Goal: Contribute content: Add original content to the website for others to see

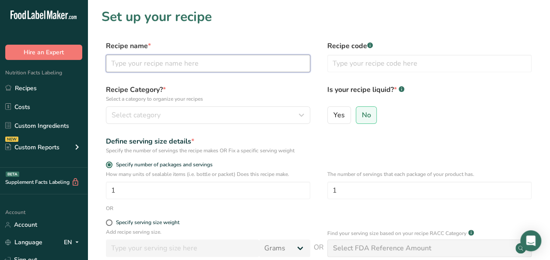
click at [178, 64] on input "text" at bounding box center [208, 64] width 204 height 18
paste input "Entrée - Tomato Braised Chicken with Potato Puree"
drag, startPoint x: 139, startPoint y: 64, endPoint x: 95, endPoint y: 63, distance: 43.8
click at [95, 63] on section "Set up your recipe Recipe name * Entrée - Tomato Braised Chicken with Potato Pu…" at bounding box center [319, 182] width 463 height 365
type input "Tomato Braised Chicken with Potato Puree"
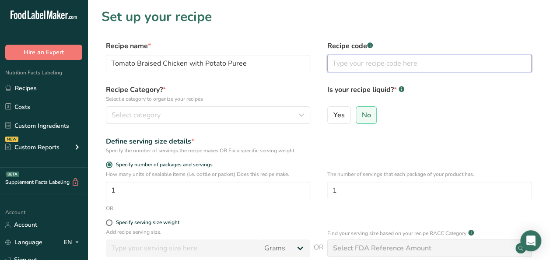
drag, startPoint x: 393, startPoint y: 69, endPoint x: 395, endPoint y: 62, distance: 6.8
click at [395, 63] on input "text" at bounding box center [429, 64] width 204 height 18
click at [395, 62] on input "text" at bounding box center [429, 64] width 204 height 18
type input "Virgin Atlantic"
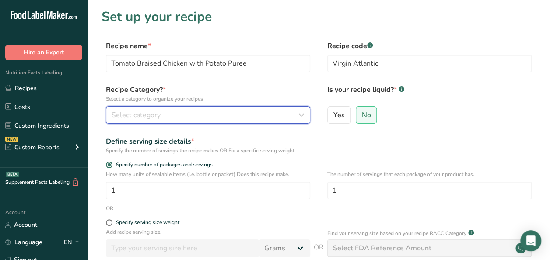
click at [146, 109] on button "Select category" at bounding box center [208, 115] width 204 height 18
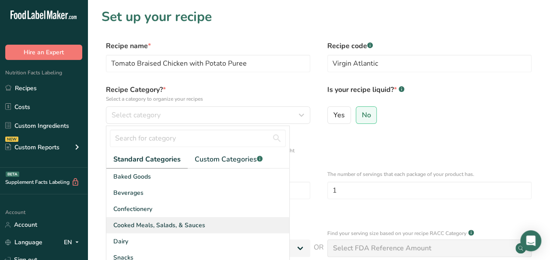
click at [152, 224] on span "Cooked Meals, Salads, & Sauces" at bounding box center [159, 225] width 92 height 9
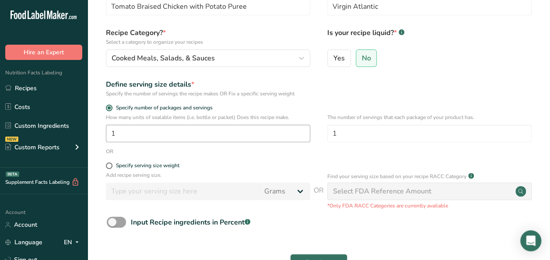
scroll to position [131, 0]
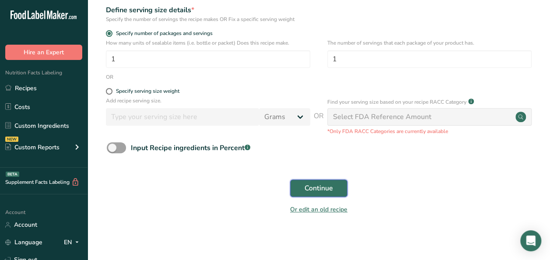
click at [317, 186] on span "Continue" at bounding box center [319, 188] width 28 height 11
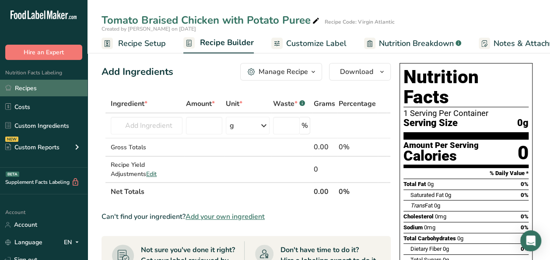
click at [38, 84] on link "Recipes" at bounding box center [44, 88] width 88 height 17
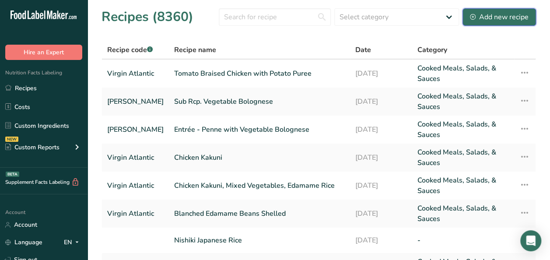
click at [509, 18] on div "Add new recipe" at bounding box center [499, 17] width 59 height 11
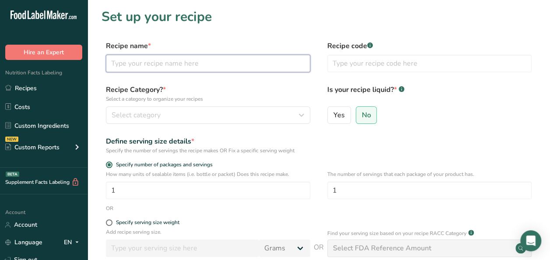
paste input "Tomato Braised Chicken"
type input "Tomato Braised Chicken"
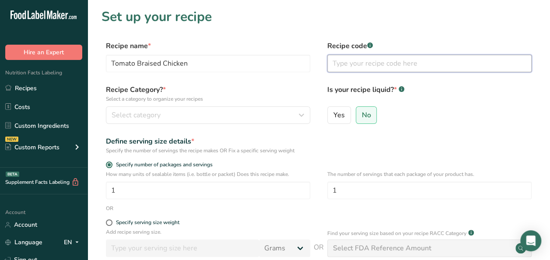
click at [389, 68] on input "text" at bounding box center [429, 64] width 204 height 18
type input "Virgin Atlantic"
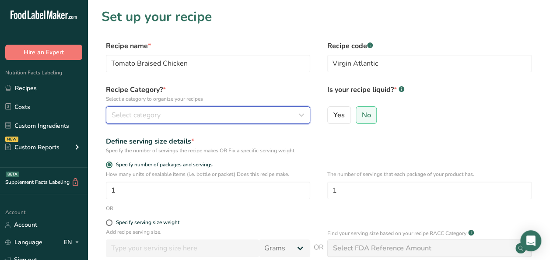
click at [118, 112] on span "Select category" at bounding box center [136, 115] width 49 height 11
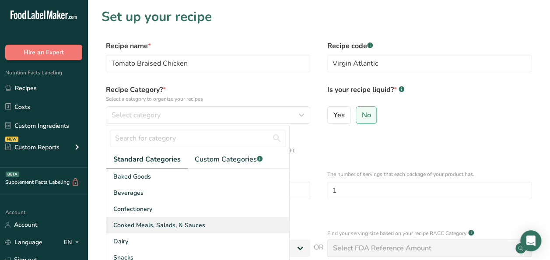
click at [167, 229] on span "Cooked Meals, Salads, & Sauces" at bounding box center [159, 225] width 92 height 9
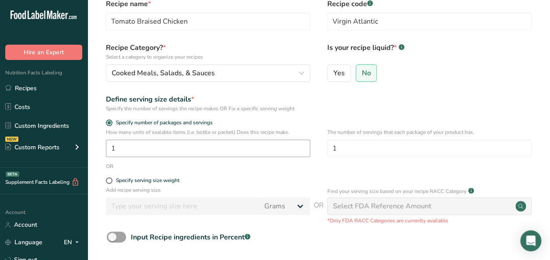
scroll to position [131, 0]
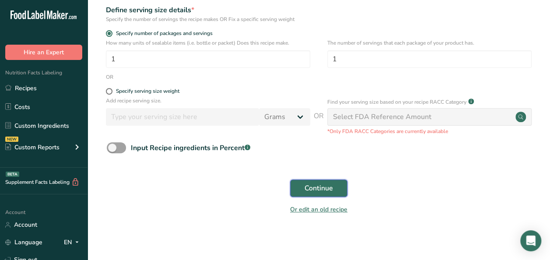
click at [316, 193] on span "Continue" at bounding box center [319, 188] width 28 height 11
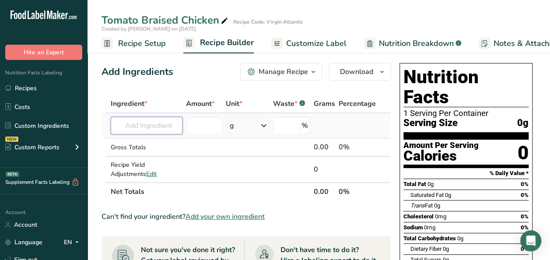
click at [133, 124] on input "text" at bounding box center [147, 126] width 72 height 18
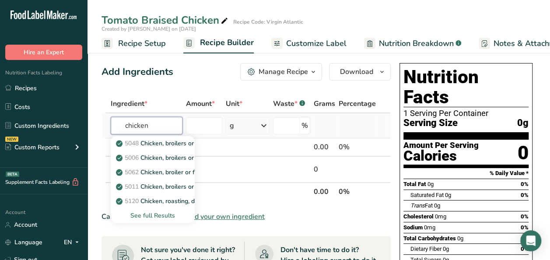
type input "chicken"
click at [151, 214] on div "See full Results" at bounding box center [153, 215] width 70 height 9
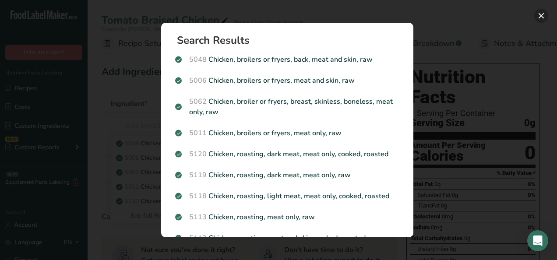
click at [540, 18] on button "Search results modal" at bounding box center [541, 16] width 14 height 14
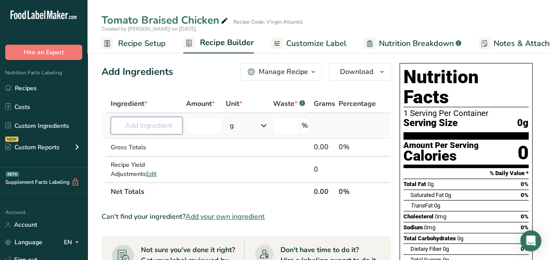
click at [145, 124] on input "text" at bounding box center [147, 126] width 72 height 18
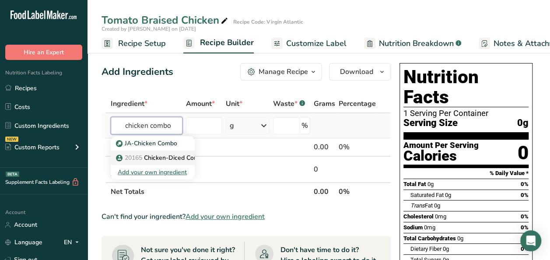
type input "chicken combo"
click at [161, 156] on p "20165 Chicken-Diced Combo (Breast & Thigh)" at bounding box center [186, 157] width 137 height 9
type input "Chicken-Diced Combo (Breast & Thigh)"
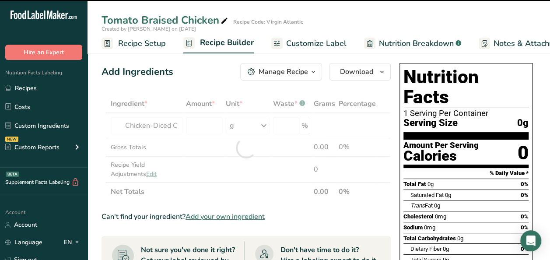
type input "0"
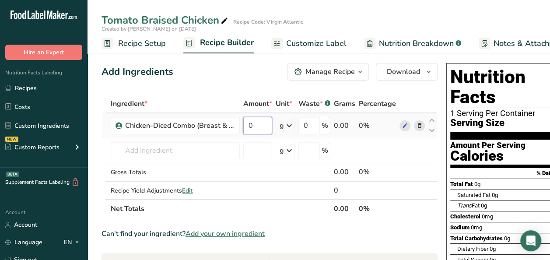
click at [255, 124] on input "0" at bounding box center [257, 126] width 29 height 18
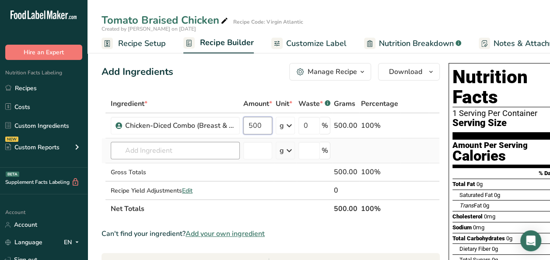
type input "500"
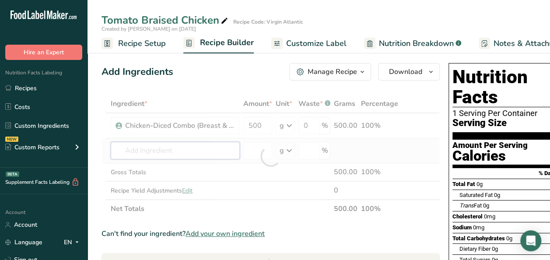
click at [198, 143] on div "Ingredient * Amount * Unit * Waste * .a-a{fill:#347362;}.b-a{fill:#fff;} Grams …" at bounding box center [271, 156] width 338 height 123
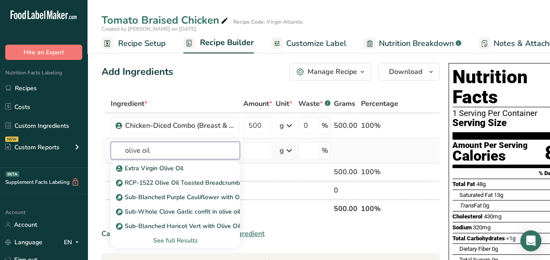
type input "olive oil"
click at [166, 238] on div "See full Results" at bounding box center [175, 240] width 115 height 9
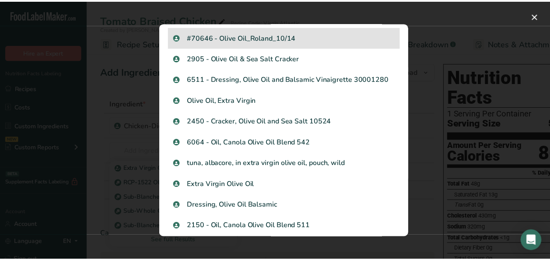
scroll to position [656, 0]
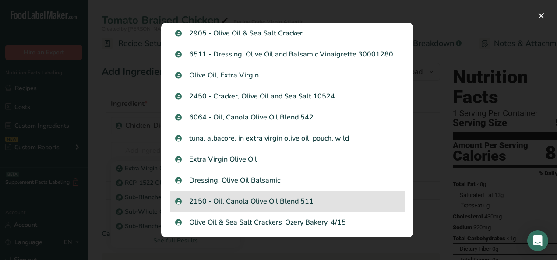
click at [265, 208] on div "2150 - Oil, Canola Olive Oil Blend 511" at bounding box center [287, 201] width 235 height 21
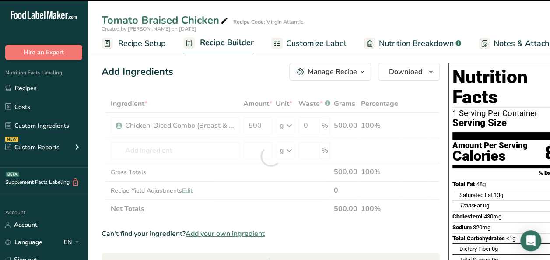
type input "0"
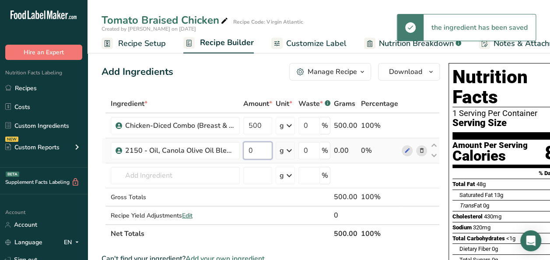
click at [264, 154] on input "0" at bounding box center [257, 151] width 29 height 18
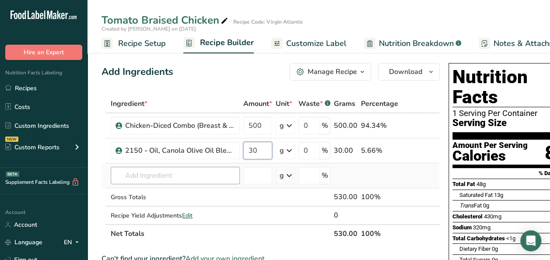
type input "30"
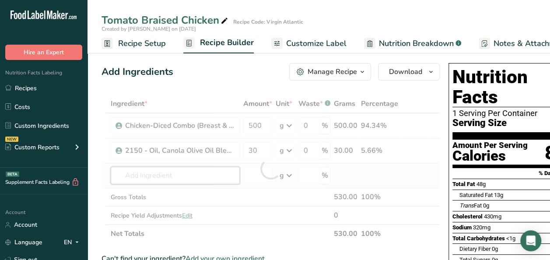
click at [161, 171] on div "Ingredient * Amount * Unit * Waste * .a-a{fill:#347362;}.b-a{fill:#fff;} Grams …" at bounding box center [271, 169] width 338 height 148
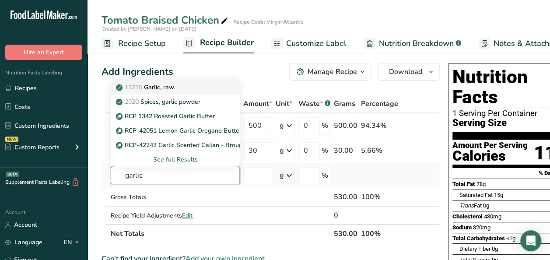
type input "garlic"
click at [144, 86] on p "11215 Garlic, raw" at bounding box center [146, 87] width 56 height 9
type input "Garlic, raw"
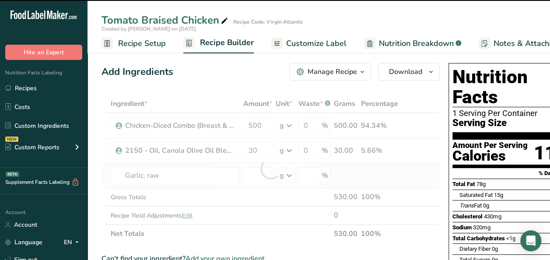
type input "0"
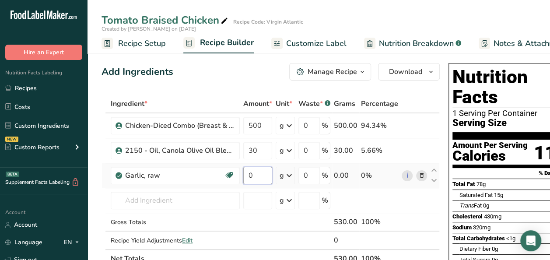
click at [260, 173] on input "0" at bounding box center [257, 176] width 29 height 18
type input "20"
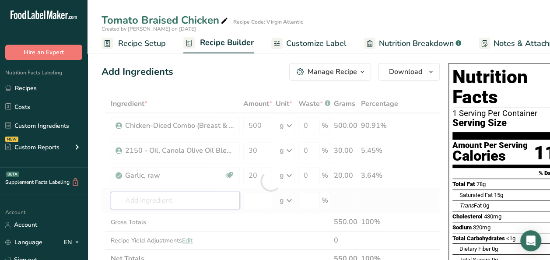
click at [127, 199] on div "Ingredient * Amount * Unit * Waste * .a-a{fill:#347362;}.b-a{fill:#fff;} Grams …" at bounding box center [271, 181] width 338 height 173
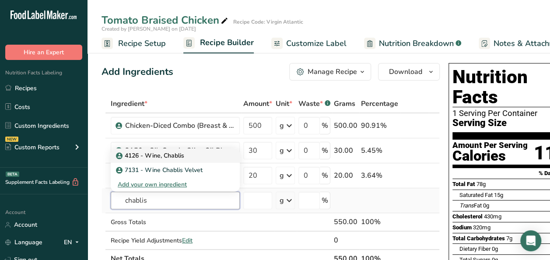
type input "chablis"
click at [183, 155] on p "4126 - Wine, Chablis" at bounding box center [151, 155] width 67 height 9
type input "4126 - Wine, Chablis"
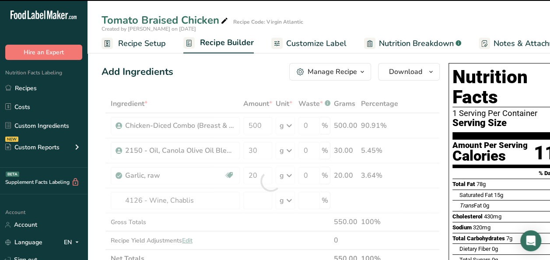
type input "0"
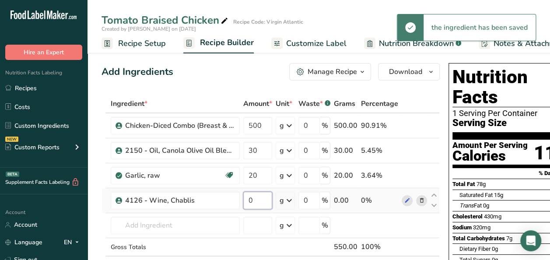
click at [257, 205] on input "0" at bounding box center [257, 201] width 29 height 18
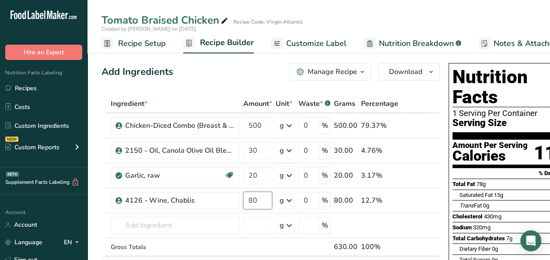
type input "80"
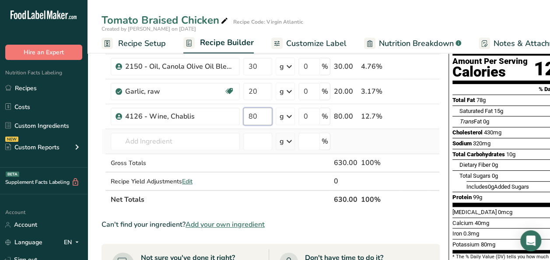
scroll to position [131, 0]
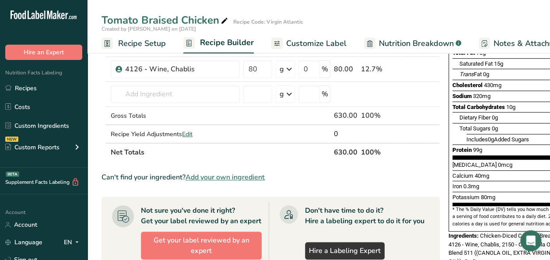
click at [225, 176] on span "Add your own ingredient" at bounding box center [225, 177] width 79 height 11
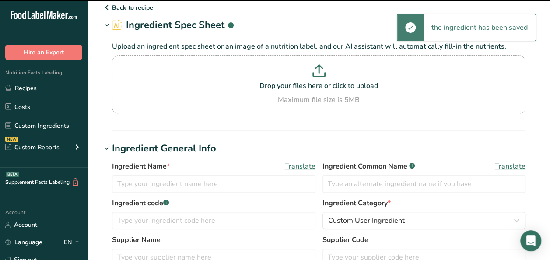
scroll to position [44, 0]
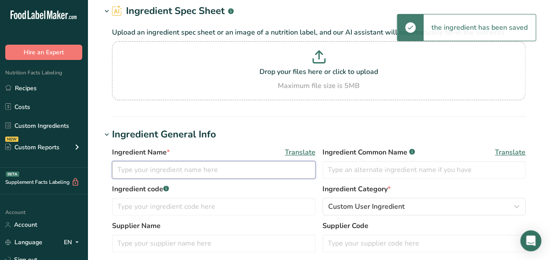
click at [160, 170] on input "text" at bounding box center [213, 170] width 203 height 18
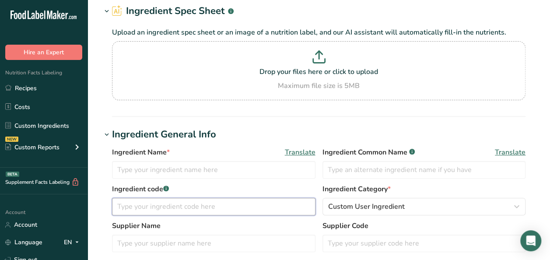
paste input "653687"
type input "653687"
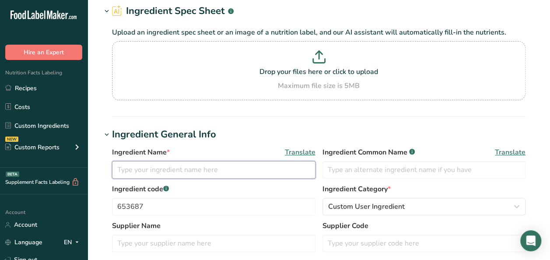
click at [152, 173] on input "text" at bounding box center [213, 170] width 203 height 18
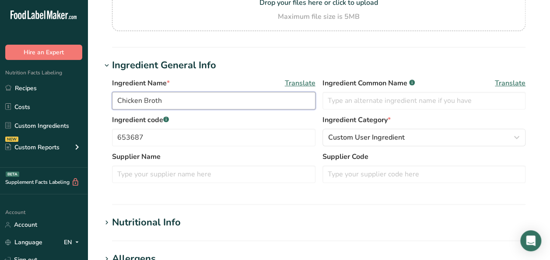
scroll to position [131, 0]
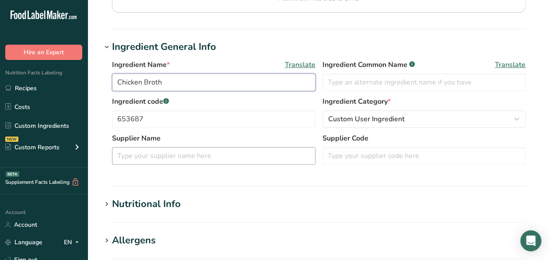
type input "Chicken Broth"
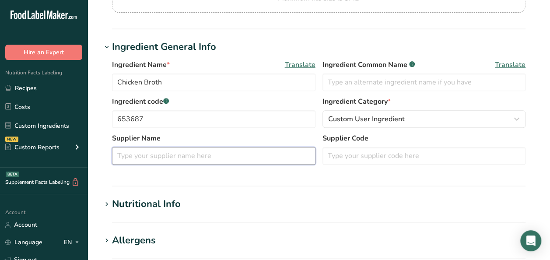
click at [165, 156] on input "text" at bounding box center [213, 156] width 203 height 18
type input "College Inn"
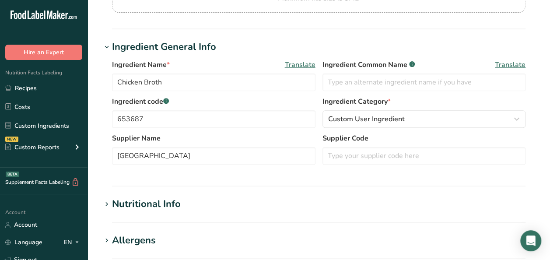
click at [108, 202] on icon at bounding box center [107, 204] width 8 height 12
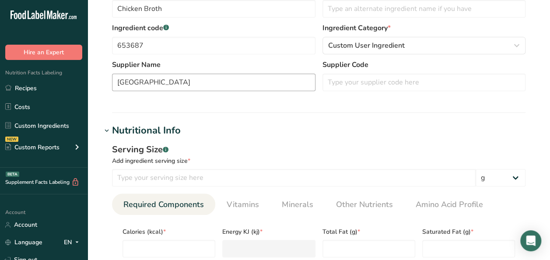
scroll to position [219, 0]
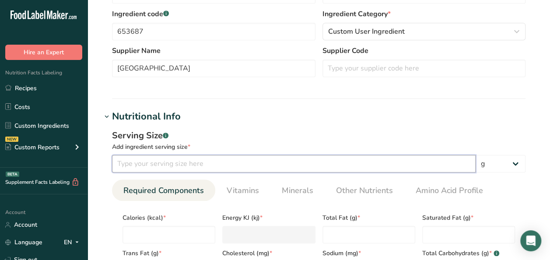
click at [191, 165] on input "number" at bounding box center [294, 164] width 364 height 18
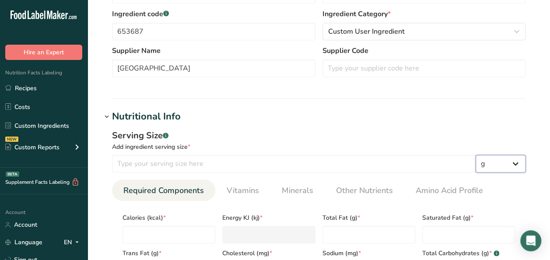
click at [514, 158] on select "g kg mg mcg lb oz l mL fl oz tbsp tsp cup qt gallon" at bounding box center [501, 164] width 50 height 18
select select "21"
click at [476, 155] on select "g kg mg mcg lb oz l mL fl oz tbsp tsp cup qt gallon" at bounding box center [501, 164] width 50 height 18
select select "22"
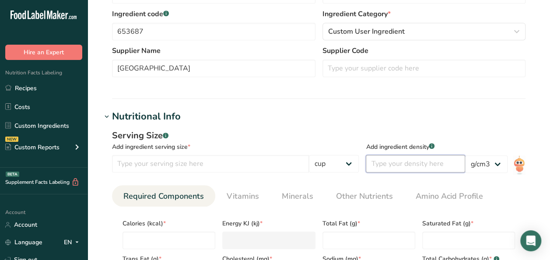
click at [423, 166] on input "number" at bounding box center [415, 164] width 99 height 18
type input "1"
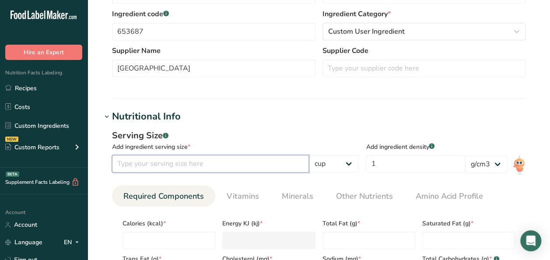
click at [195, 165] on input "number" at bounding box center [210, 164] width 197 height 18
drag, startPoint x: 144, startPoint y: 163, endPoint x: 79, endPoint y: 162, distance: 65.2
click at [79, 162] on div ".a-20{fill:#fff;} Hire an Expert Nutrition Facts Labeling Recipes Costs Custom …" at bounding box center [275, 224] width 550 height 886
type input "1"
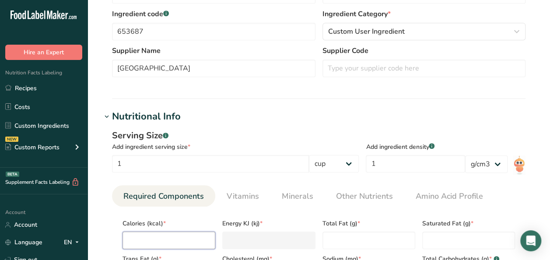
click at [183, 242] on input "number" at bounding box center [169, 240] width 93 height 18
type input "5"
type KJ "20.9"
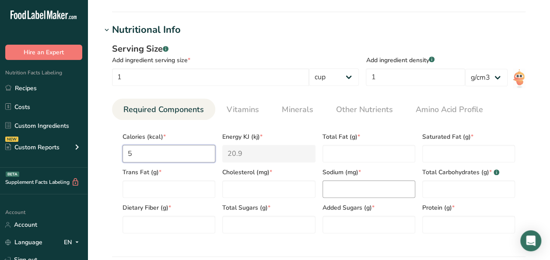
scroll to position [306, 0]
type input "5"
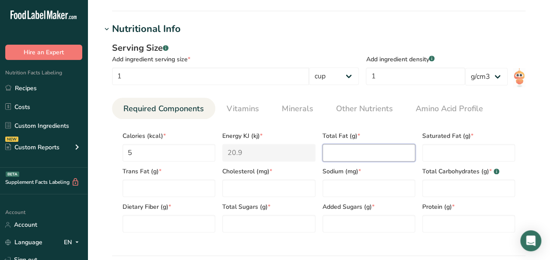
click at [348, 149] on Fat "number" at bounding box center [369, 153] width 93 height 18
type Fat "0"
click at [452, 154] on Fat "number" at bounding box center [468, 153] width 93 height 18
type Fat "0"
click at [169, 186] on Fat "number" at bounding box center [169, 188] width 93 height 18
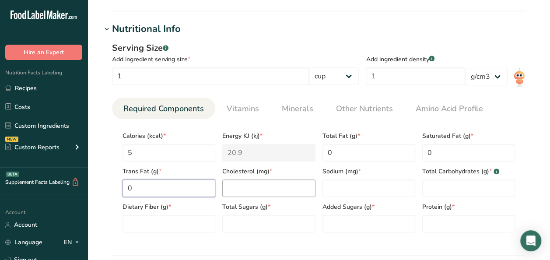
type Fat "0"
click at [249, 185] on input "number" at bounding box center [268, 188] width 93 height 18
drag, startPoint x: 256, startPoint y: 188, endPoint x: 197, endPoint y: 189, distance: 58.6
click at [197, 189] on div "Calories (kcal) * 5 Energy KJ (kj) * 20.9 Total Fat (g) * 0 Saturated Fat (g) *…" at bounding box center [319, 179] width 400 height 106
type input "0"
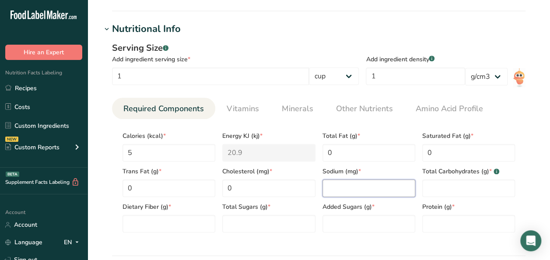
click at [338, 190] on input "number" at bounding box center [369, 188] width 93 height 18
type input "850"
click at [466, 177] on div "Total Carbohydrates (g) * .a-a{fill:#347362;}.b-a{fill:#fff;}" at bounding box center [469, 178] width 100 height 35
click at [459, 186] on Carbohydrates "number" at bounding box center [468, 188] width 93 height 18
type Carbohydrates "0"
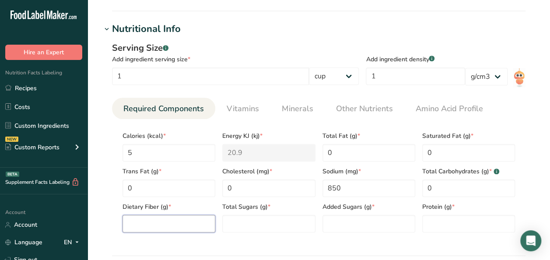
click at [161, 222] on Fiber "number" at bounding box center [169, 224] width 93 height 18
type Fiber "0"
click at [302, 220] on Sugars "number" at bounding box center [268, 224] width 93 height 18
type Sugars "0"
click at [359, 222] on Sugars "number" at bounding box center [369, 224] width 93 height 18
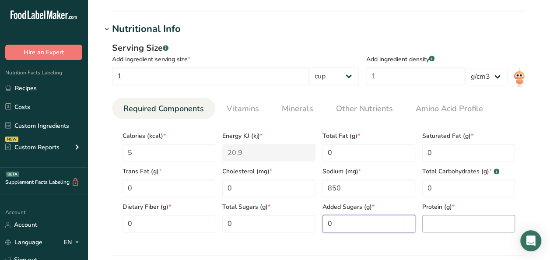
type Sugars "0"
click at [455, 217] on input "number" at bounding box center [468, 224] width 93 height 18
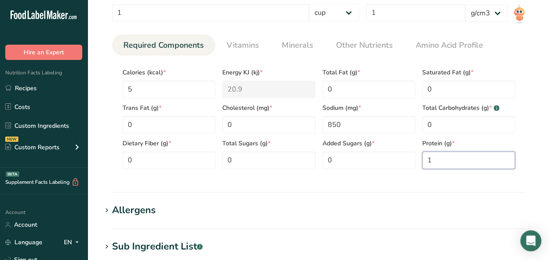
scroll to position [350, 0]
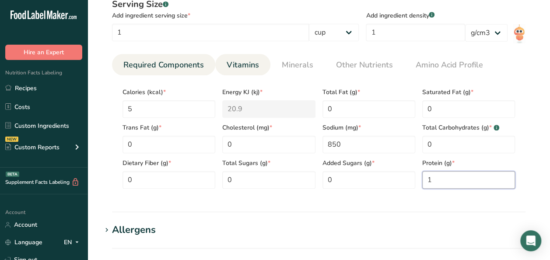
type input "1"
click at [240, 62] on span "Vitamins" at bounding box center [243, 65] width 32 height 12
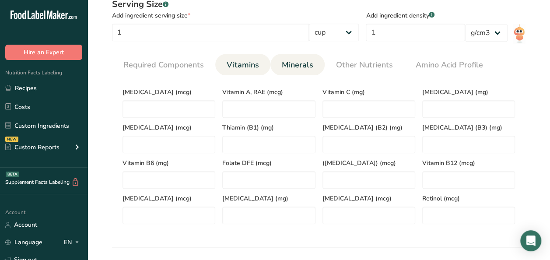
click at [288, 63] on span "Minerals" at bounding box center [298, 65] width 32 height 12
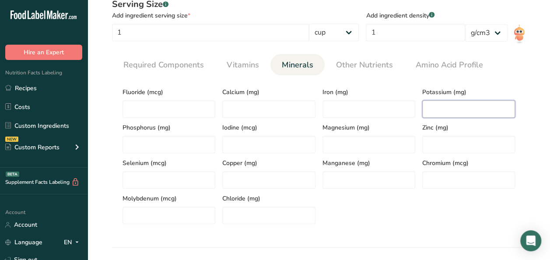
click at [446, 102] on input "number" at bounding box center [468, 109] width 93 height 18
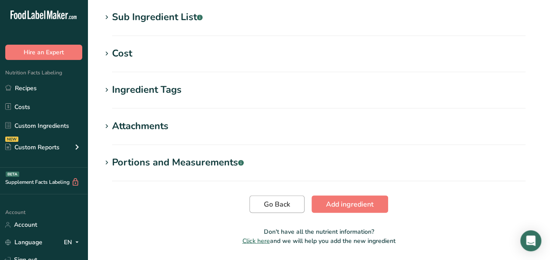
scroll to position [661, 0]
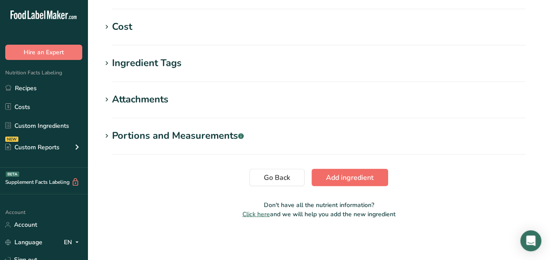
type input "10.9998"
click at [354, 179] on span "Add ingredient" at bounding box center [350, 177] width 48 height 11
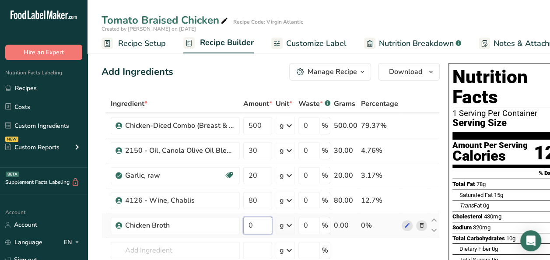
click at [257, 224] on input "0" at bounding box center [257, 226] width 29 height 18
type input "200"
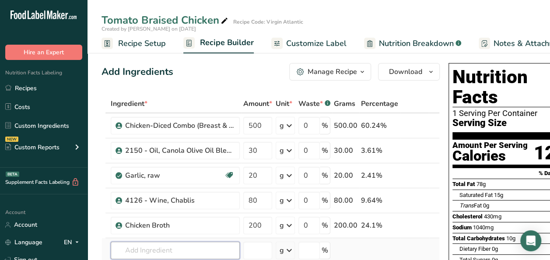
click at [198, 242] on div "Ingredient * Amount * Unit * Waste * .a-a{fill:#347362;}.b-a{fill:#fff;} Grams …" at bounding box center [271, 206] width 338 height 223
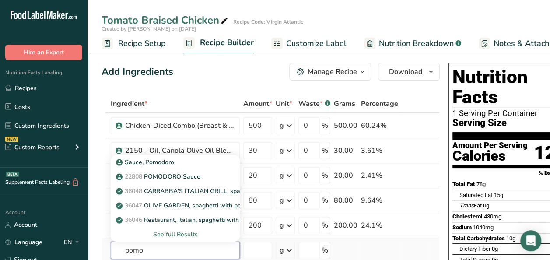
type input "pomo"
click at [193, 232] on div "See full Results" at bounding box center [175, 234] width 115 height 9
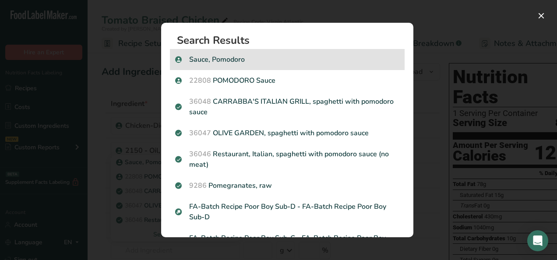
click at [276, 63] on p "Sauce, Pomodoro" at bounding box center [287, 59] width 224 height 11
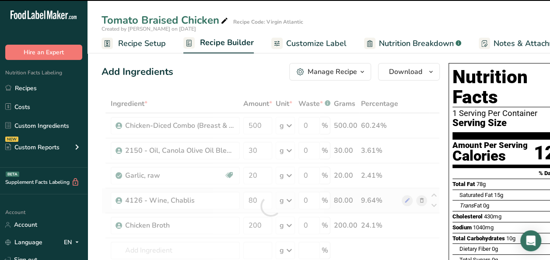
type input "0"
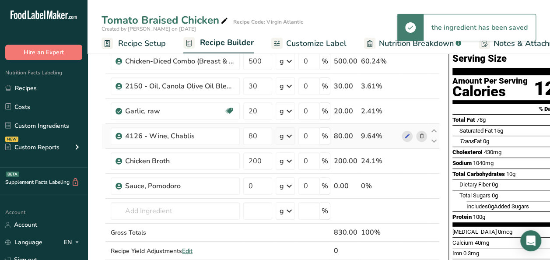
scroll to position [88, 0]
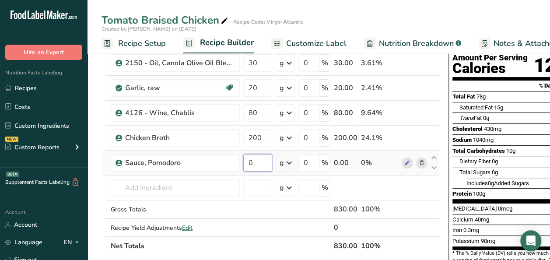
click at [253, 161] on input "0" at bounding box center [257, 163] width 29 height 18
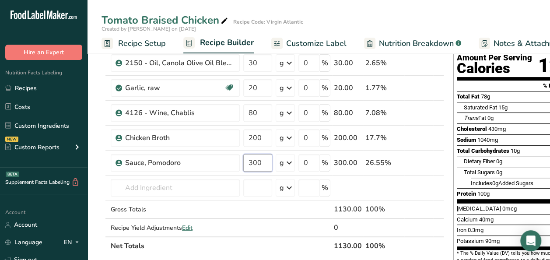
type input "300"
click at [145, 192] on div "Ingredient * Amount * Unit * Waste * .a-a{fill:#347362;}.b-a{fill:#fff;} Grams …" at bounding box center [273, 131] width 343 height 248
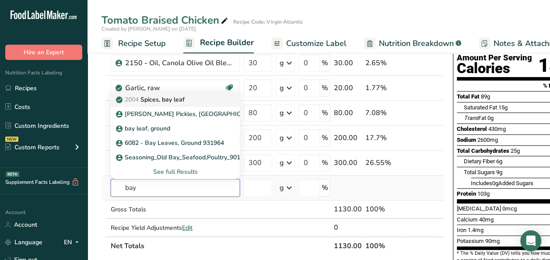
type input "bay"
click at [161, 96] on p "2004 Spices, bay leaf" at bounding box center [151, 99] width 67 height 9
type input "Spices, bay leaf"
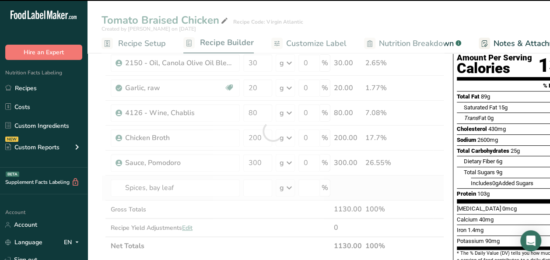
type input "0"
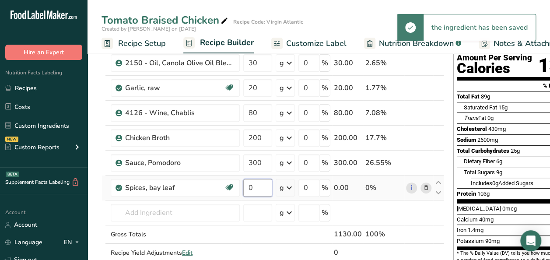
click at [264, 188] on input "0" at bounding box center [257, 188] width 29 height 18
type input "1"
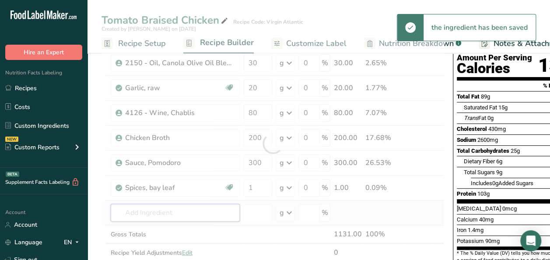
click at [180, 208] on div "Ingredient * Amount * Unit * Waste * .a-a{fill:#347362;}.b-a{fill:#fff;} Grams …" at bounding box center [273, 143] width 343 height 273
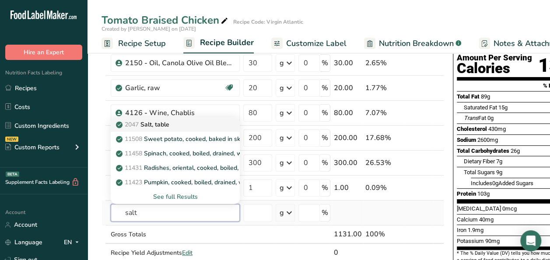
type input "salt"
click at [160, 125] on p "2047 Salt, table" at bounding box center [144, 124] width 52 height 9
type input "Salt, table"
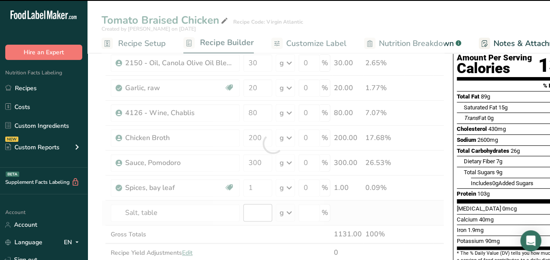
type input "0"
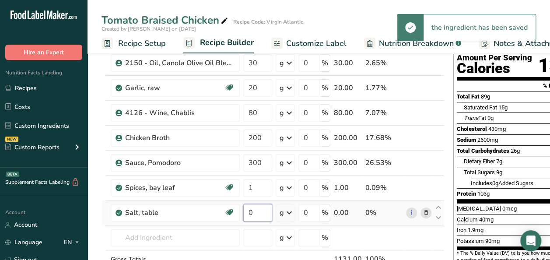
click at [269, 211] on input "0" at bounding box center [257, 213] width 29 height 18
type input "8"
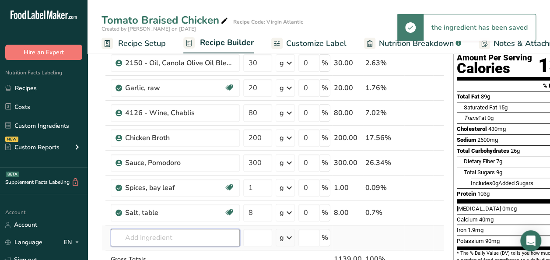
click at [204, 236] on div "Ingredient * Amount * Unit * Waste * .a-a{fill:#347362;}.b-a{fill:#fff;} Grams …" at bounding box center [273, 156] width 343 height 298
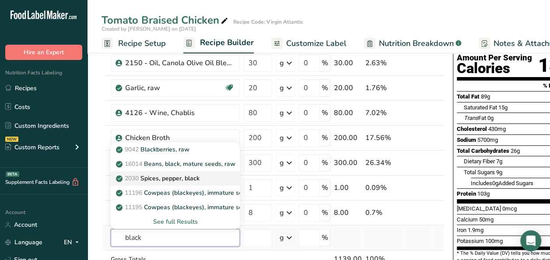
type input "black"
click at [173, 174] on p "2030 Spices, pepper, black" at bounding box center [159, 178] width 82 height 9
type input "Spices, pepper, black"
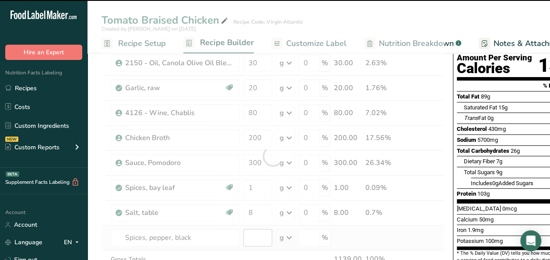
type input "0"
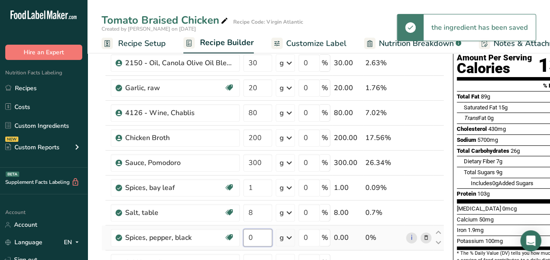
click at [258, 238] on input "0" at bounding box center [257, 238] width 29 height 18
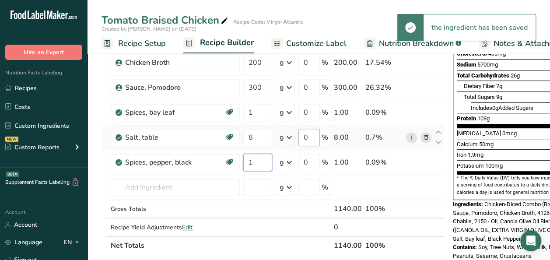
scroll to position [175, 0]
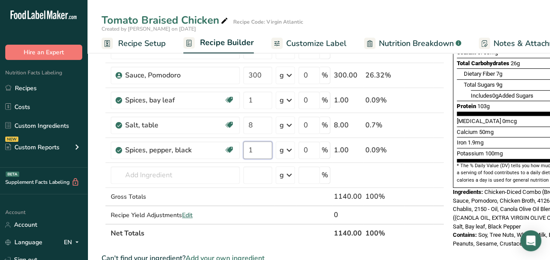
type input "1"
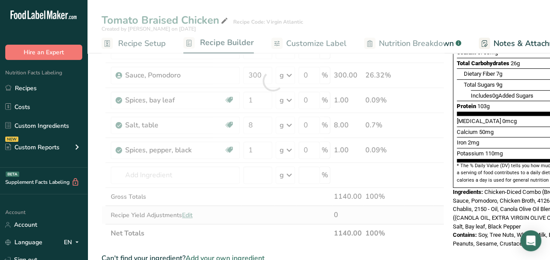
click at [186, 214] on div "Ingredient * Amount * Unit * Waste * .a-a{fill:#347362;}.b-a{fill:#fff;} Grams …" at bounding box center [273, 80] width 343 height 323
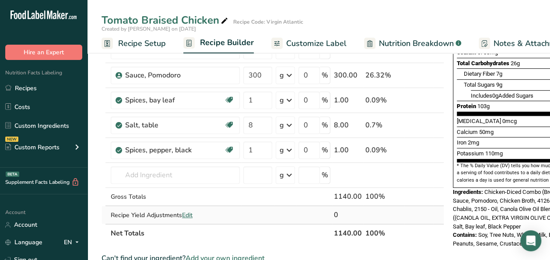
click at [189, 211] on span "Edit" at bounding box center [187, 215] width 11 height 8
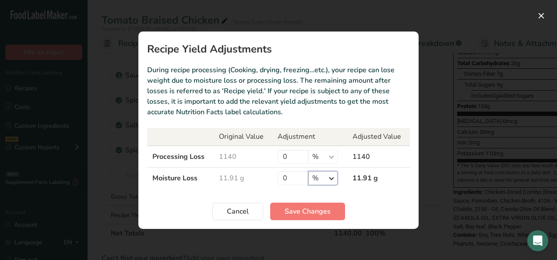
click at [332, 179] on select "% g kg mg mcg lb oz" at bounding box center [322, 178] width 29 height 14
select select "0"
click at [308, 171] on select "% g kg mg mcg lb oz" at bounding box center [322, 178] width 29 height 14
click at [286, 181] on input "0" at bounding box center [292, 178] width 31 height 14
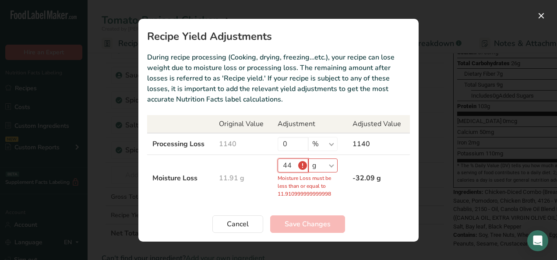
type input "4"
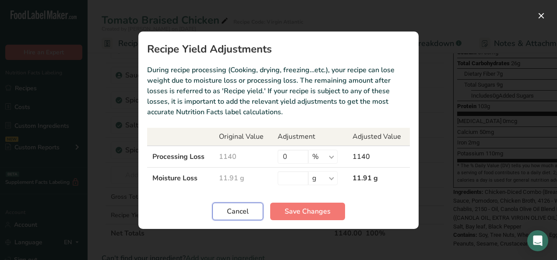
click at [246, 209] on span "Cancel" at bounding box center [238, 211] width 22 height 11
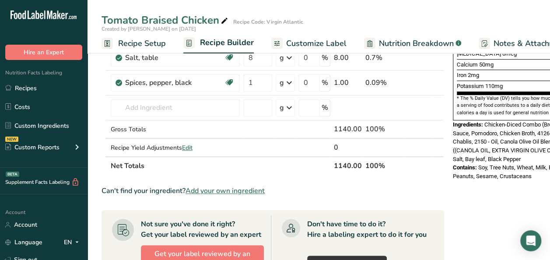
scroll to position [263, 0]
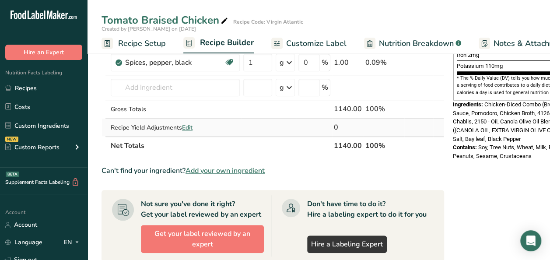
click at [186, 124] on span "Edit" at bounding box center [187, 127] width 11 height 8
select select "0"
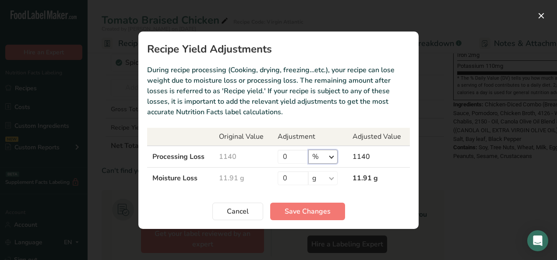
click at [332, 158] on select "% g kg mg mcg lb oz" at bounding box center [322, 157] width 29 height 14
select select "0"
click at [308, 150] on select "% g kg mg mcg lb oz" at bounding box center [322, 157] width 29 height 14
click at [298, 159] on input "0" at bounding box center [292, 157] width 31 height 14
click at [292, 157] on input "445" at bounding box center [292, 157] width 31 height 14
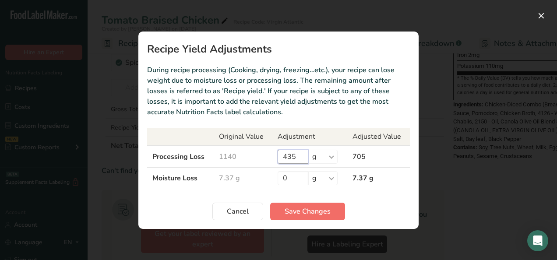
type input "435"
click at [307, 210] on span "Save Changes" at bounding box center [307, 211] width 46 height 11
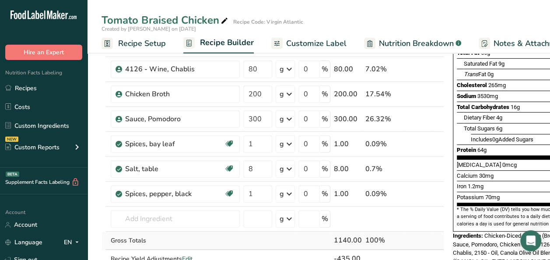
scroll to position [88, 0]
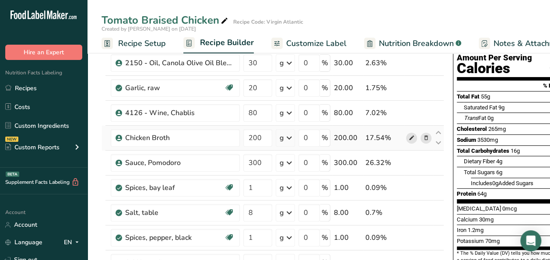
click at [412, 139] on icon at bounding box center [412, 137] width 6 height 9
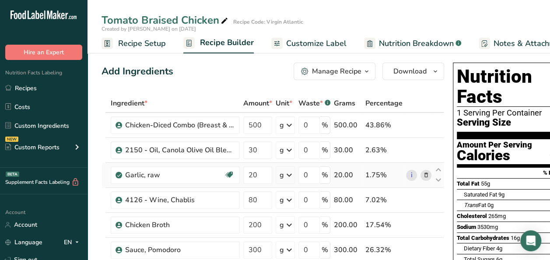
scroll to position [0, 0]
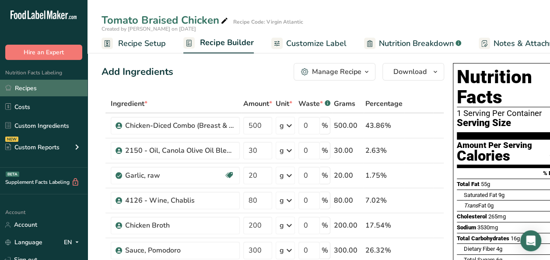
click at [32, 84] on link "Recipes" at bounding box center [44, 88] width 88 height 17
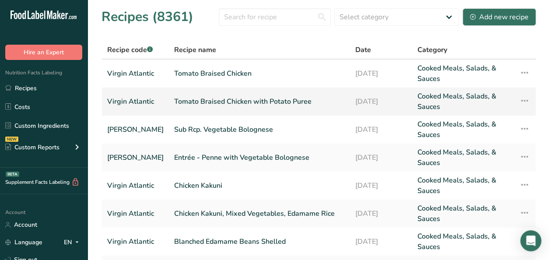
click at [228, 102] on link "Tomato Braised Chicken with Potato Puree" at bounding box center [259, 101] width 171 height 21
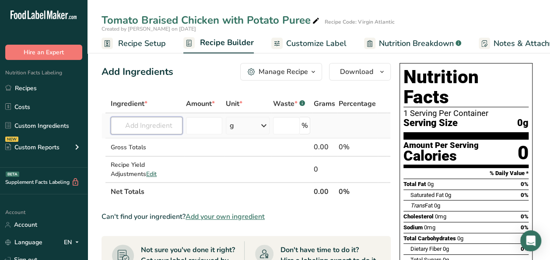
click at [146, 126] on input "text" at bounding box center [147, 126] width 72 height 18
type input "t"
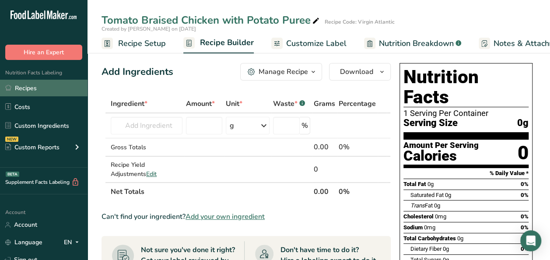
click at [39, 81] on link "Recipes" at bounding box center [44, 88] width 88 height 17
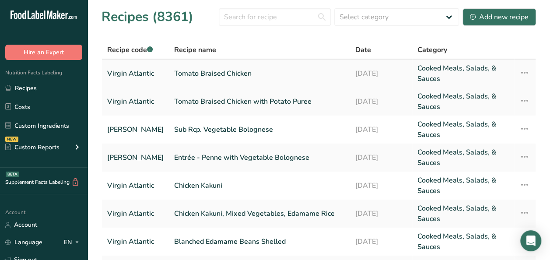
click at [519, 72] on icon at bounding box center [524, 73] width 11 height 16
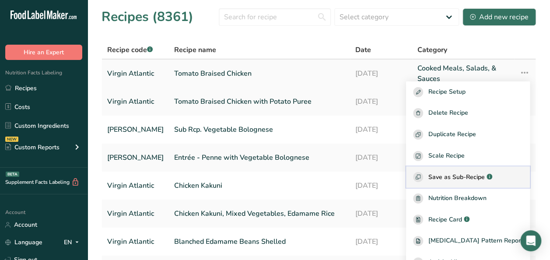
click at [474, 178] on span "Save as Sub-Recipe" at bounding box center [456, 176] width 56 height 9
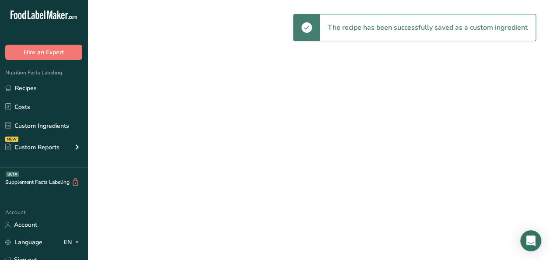
select select "30"
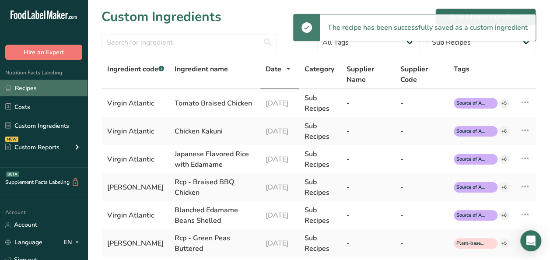
click at [46, 89] on link "Recipes" at bounding box center [44, 88] width 88 height 17
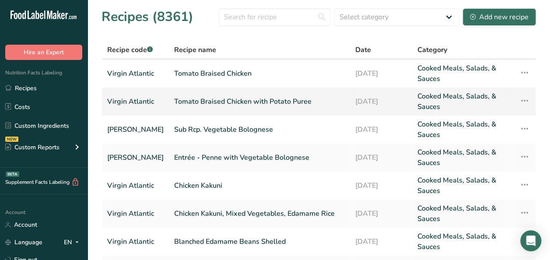
click at [180, 106] on link "Tomato Braised Chicken with Potato Puree" at bounding box center [259, 101] width 171 height 21
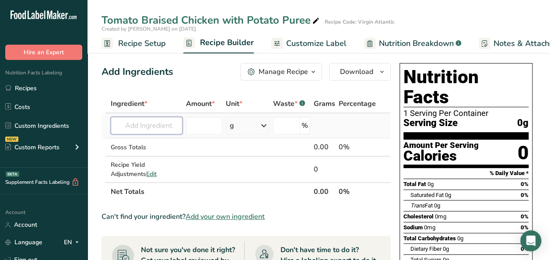
click at [148, 125] on input "text" at bounding box center [147, 126] width 72 height 18
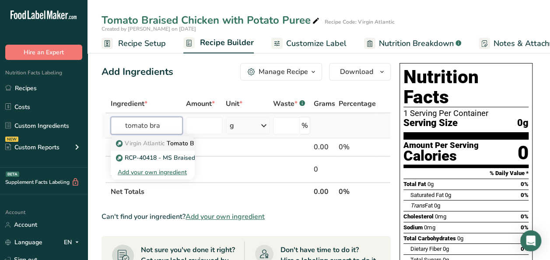
type input "tomato bra"
click at [184, 139] on p "Virgin Atlantic Tomato Braised Chicken" at bounding box center [176, 143] width 117 height 9
type input "Tomato Braised Chicken"
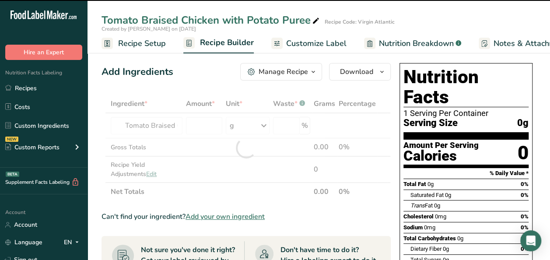
type input "0"
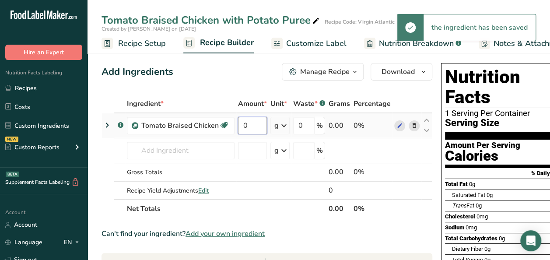
click at [256, 126] on input "0" at bounding box center [252, 126] width 29 height 18
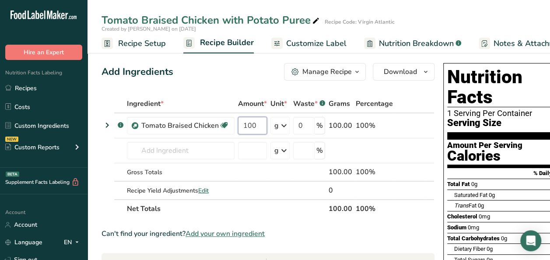
type input "100"
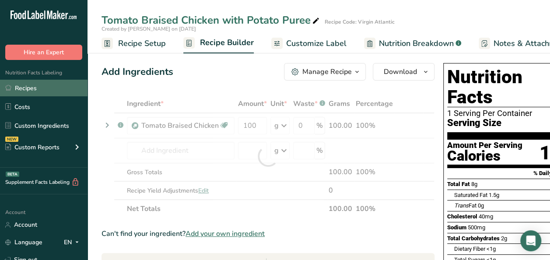
click at [23, 86] on link "Recipes" at bounding box center [44, 88] width 88 height 17
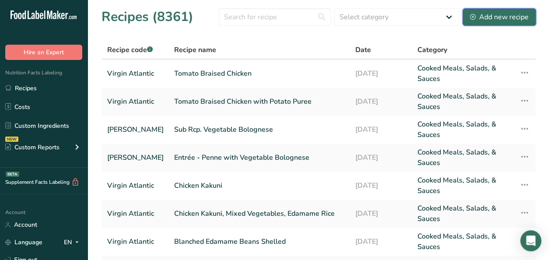
click at [492, 18] on div "Add new recipe" at bounding box center [499, 17] width 59 height 11
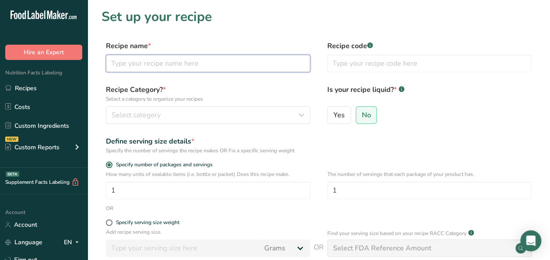
paste input "Potato Puree"
type input "Potato Puree"
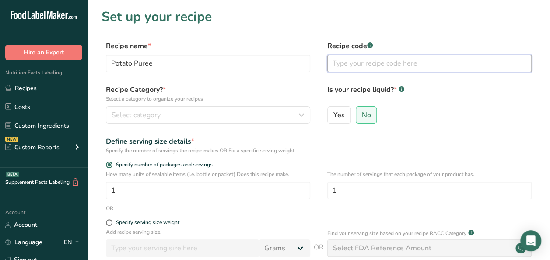
click at [376, 66] on input "text" at bounding box center [429, 64] width 204 height 18
type input "Virgin Atlantic"
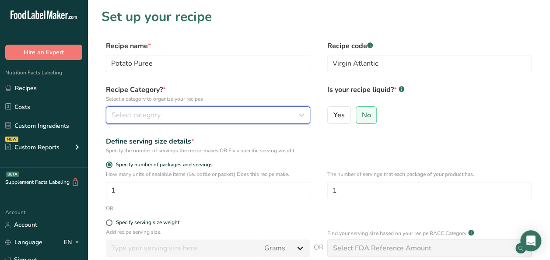
click at [138, 113] on span "Select category" at bounding box center [136, 115] width 49 height 11
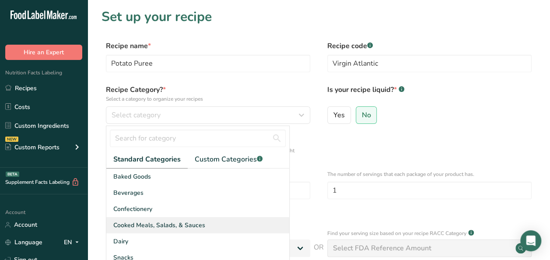
click at [158, 224] on span "Cooked Meals, Salads, & Sauces" at bounding box center [159, 225] width 92 height 9
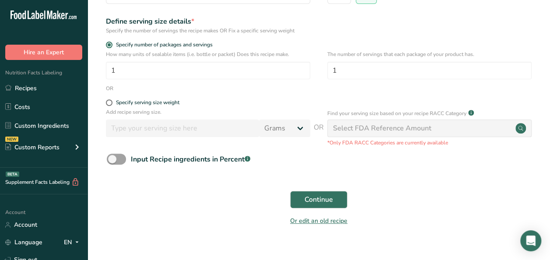
scroll to position [133, 0]
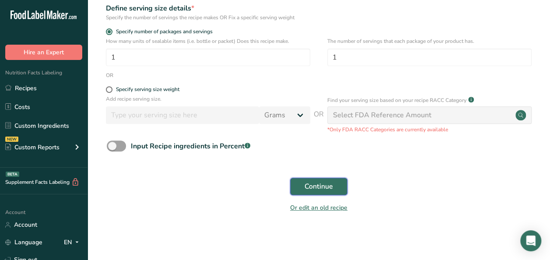
click at [330, 190] on span "Continue" at bounding box center [319, 186] width 28 height 11
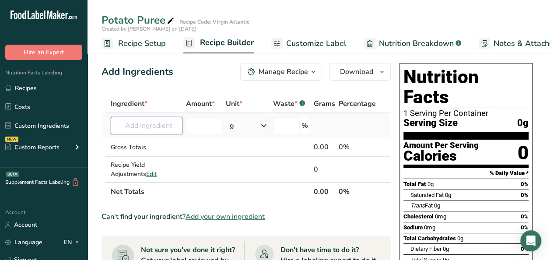
click at [154, 125] on input "text" at bounding box center [147, 126] width 72 height 18
type input "s"
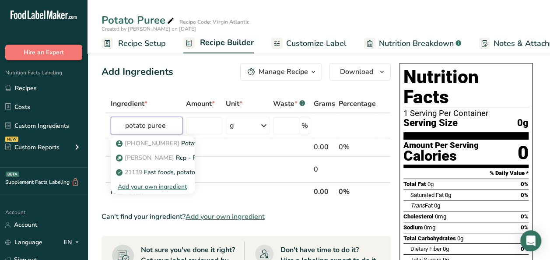
type input "potato puree"
click at [160, 143] on span "20169-15190-00" at bounding box center [152, 143] width 55 height 8
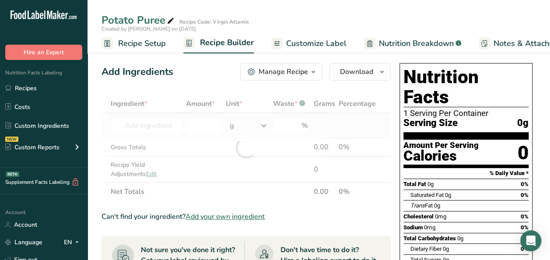
type input "Potato Puree Frozen BI"
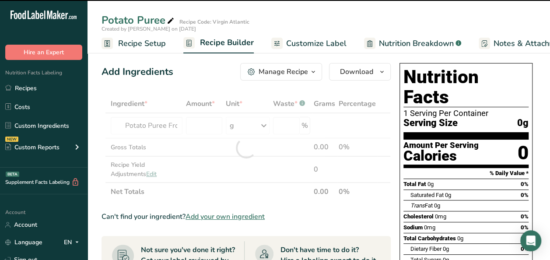
type input "0"
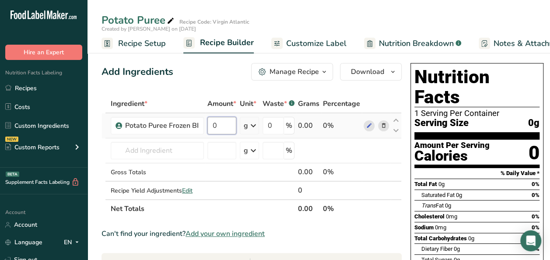
click at [216, 125] on input "0" at bounding box center [221, 126] width 29 height 18
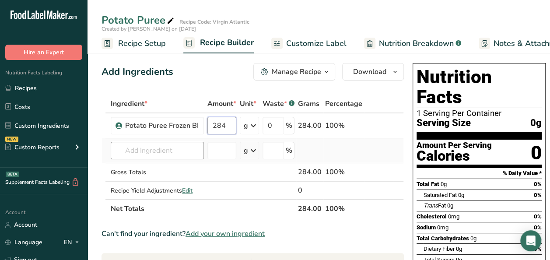
type input "284"
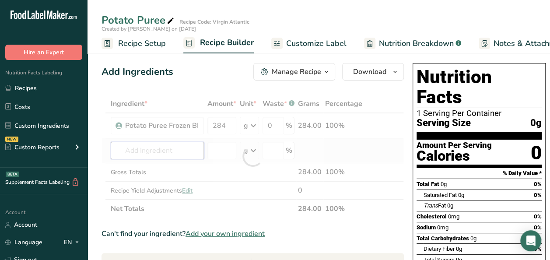
click at [188, 148] on div "Ingredient * Amount * Unit * Waste * .a-a{fill:#347362;}.b-a{fill:#fff;} Grams …" at bounding box center [253, 156] width 302 height 123
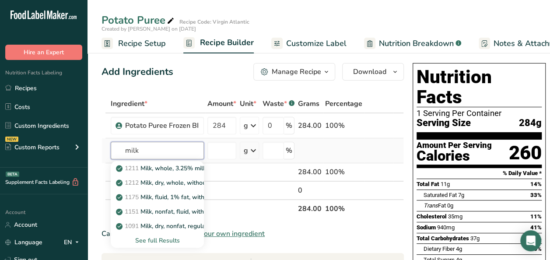
type input "milk"
click at [159, 242] on div "See full Results" at bounding box center [157, 240] width 79 height 9
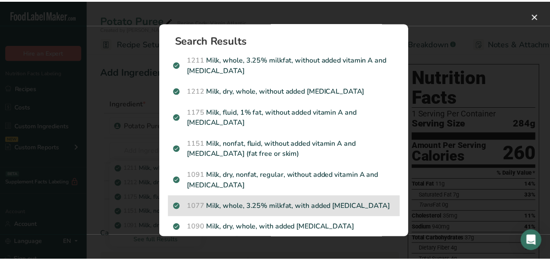
scroll to position [44, 0]
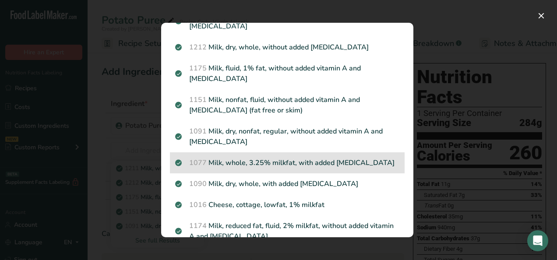
click at [355, 163] on p "1077 Milk, whole, 3.25% milkfat, with added vitamin D" at bounding box center [287, 163] width 224 height 11
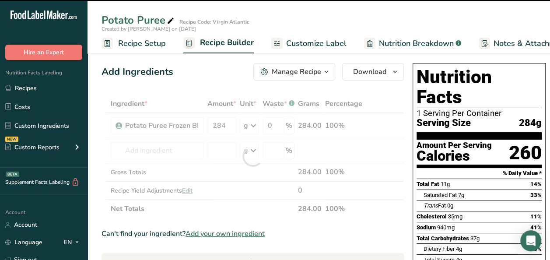
type input "0"
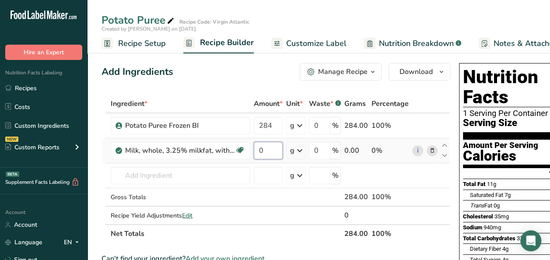
click at [261, 149] on input "0" at bounding box center [268, 151] width 29 height 18
type input "43"
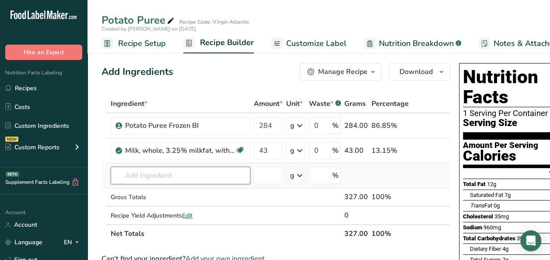
click at [152, 173] on div "Ingredient * Amount * Unit * Waste * .a-a{fill:#347362;}.b-a{fill:#fff;} Grams …" at bounding box center [276, 169] width 349 height 148
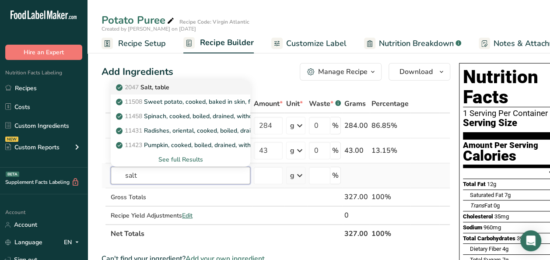
type input "salt"
click at [146, 83] on p "2047 Salt, table" at bounding box center [144, 87] width 52 height 9
type input "Salt, table"
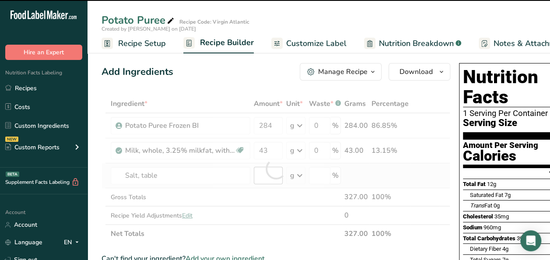
type input "0"
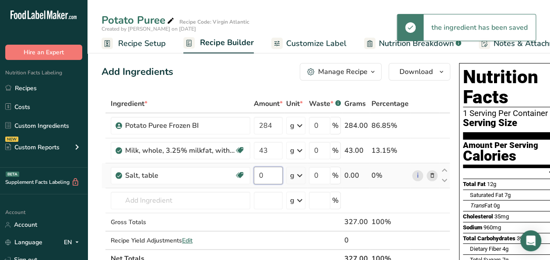
click at [270, 172] on input "0" at bounding box center [268, 176] width 29 height 18
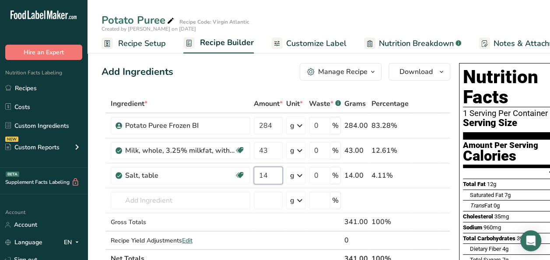
type input "14"
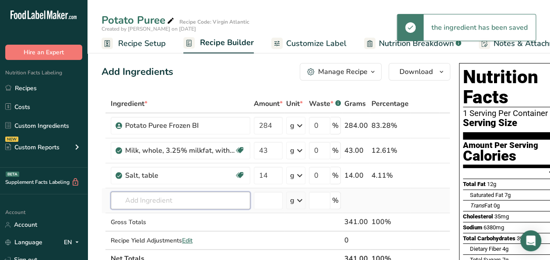
click at [129, 198] on div "Ingredient * Amount * Unit * Waste * .a-a{fill:#347362;}.b-a{fill:#fff;} Grams …" at bounding box center [276, 181] width 349 height 173
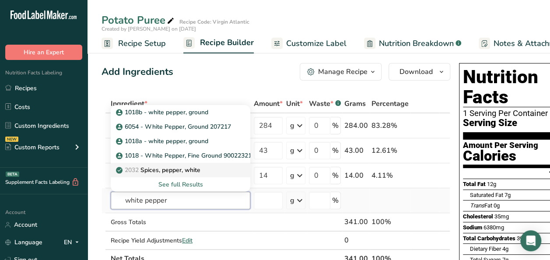
type input "white pepper"
click at [190, 173] on p "2032 Spices, pepper, white" at bounding box center [159, 169] width 83 height 9
type input "Spices, pepper, white"
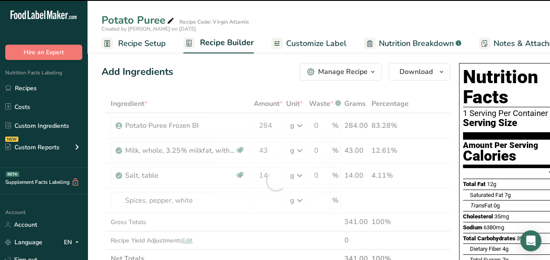
type input "0"
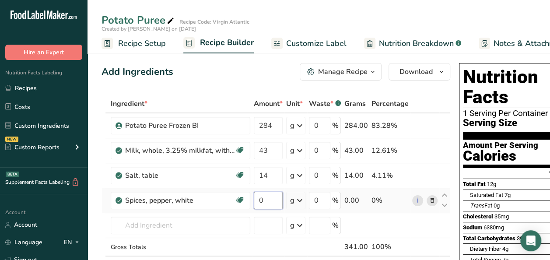
click at [268, 197] on input "0" at bounding box center [268, 201] width 29 height 18
type input "1"
click at [396, 224] on div "Ingredient * Amount * Unit * Waste * .a-a{fill:#347362;}.b-a{fill:#fff;} Grams …" at bounding box center [276, 194] width 349 height 198
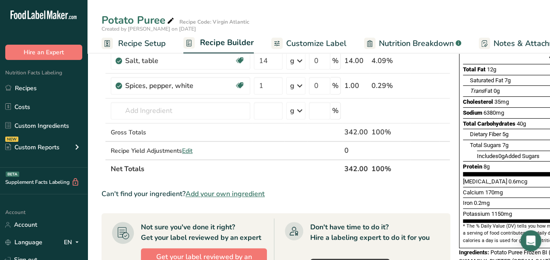
scroll to position [131, 0]
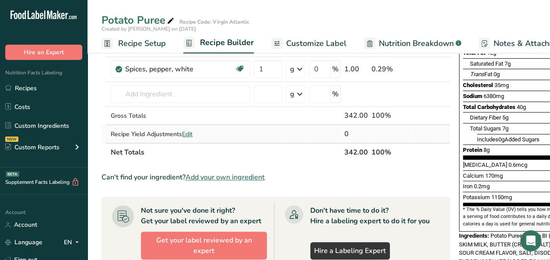
click at [187, 133] on span "Edit" at bounding box center [187, 134] width 11 height 8
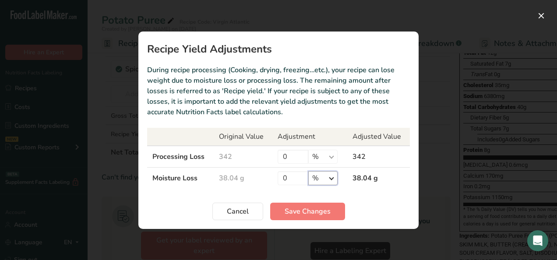
click at [332, 176] on select "% g kg mg mcg lb oz" at bounding box center [322, 178] width 29 height 14
select select "0"
click at [308, 171] on select "% g kg mg mcg lb oz" at bounding box center [322, 178] width 29 height 14
click at [296, 179] on input "0" at bounding box center [292, 178] width 31 height 14
type input "12"
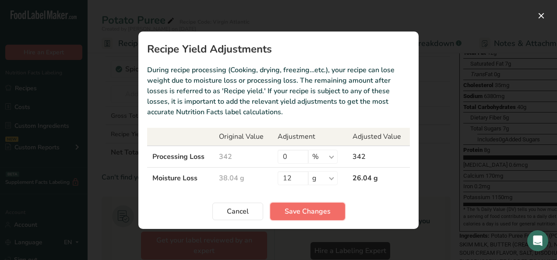
click at [311, 210] on span "Save Changes" at bounding box center [307, 211] width 46 height 11
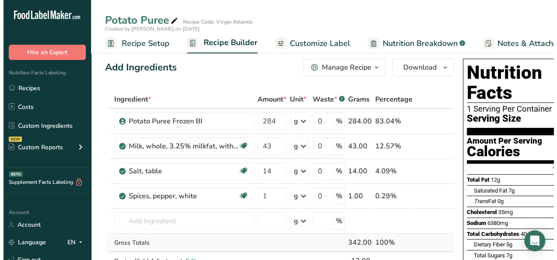
scroll to position [0, 0]
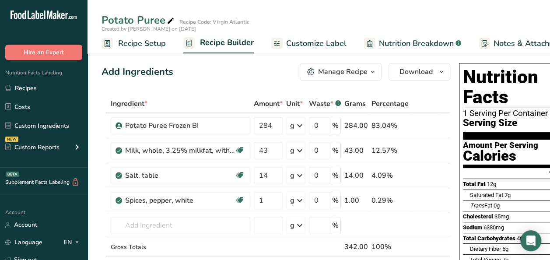
click at [370, 69] on icon "button" at bounding box center [372, 72] width 7 height 11
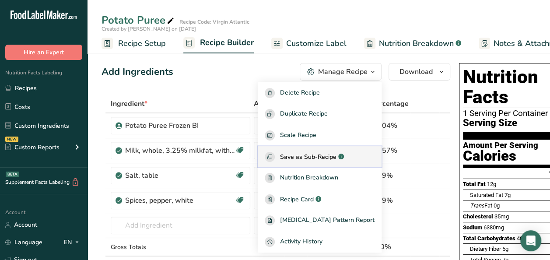
click at [312, 155] on span "Save as Sub-Recipe" at bounding box center [308, 156] width 56 height 9
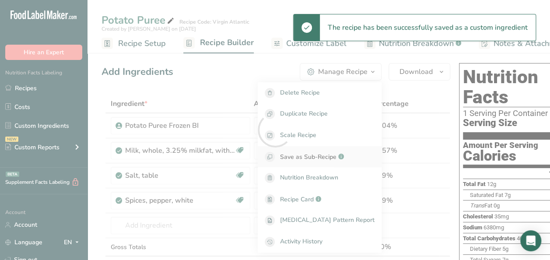
select select "30"
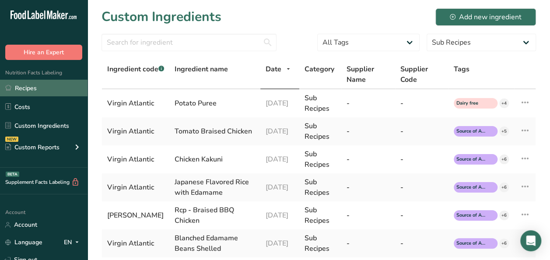
click at [32, 85] on link "Recipes" at bounding box center [44, 88] width 88 height 17
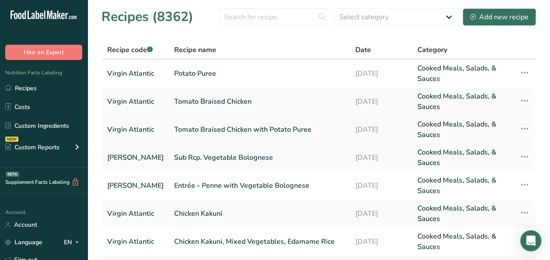
click at [207, 130] on link "Tomato Braised Chicken with Potato Puree" at bounding box center [259, 129] width 171 height 21
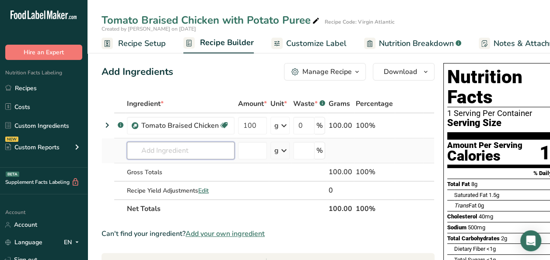
click at [199, 158] on input "text" at bounding box center [181, 151] width 108 height 18
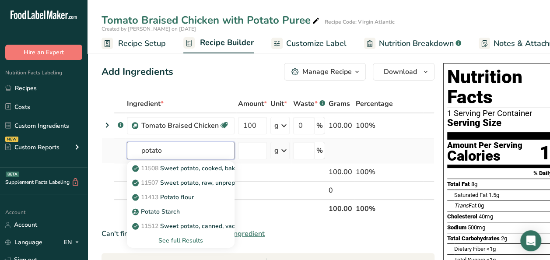
type input "potato"
click at [177, 239] on div "See full Results" at bounding box center [181, 240] width 94 height 9
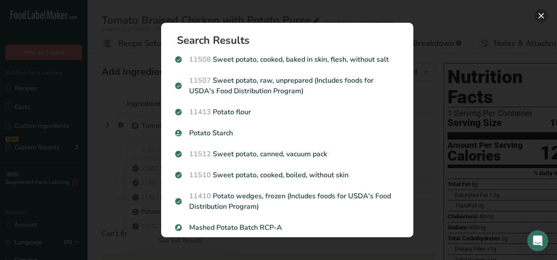
click at [544, 16] on button "Search results modal" at bounding box center [541, 16] width 14 height 14
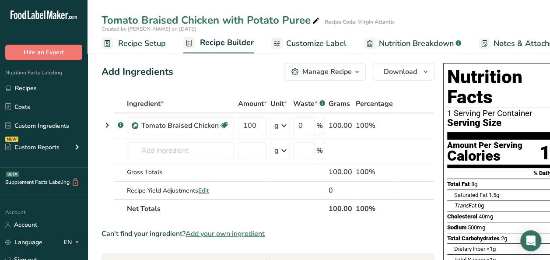
drag, startPoint x: 130, startPoint y: 247, endPoint x: 130, endPoint y: 239, distance: 7.5
click at [170, 161] on td "11508 Sweet potato, cooked, baked in skin, flesh, without salt 11507 Sweet pota…" at bounding box center [180, 150] width 111 height 25
click at [172, 149] on input "text" at bounding box center [181, 151] width 108 height 18
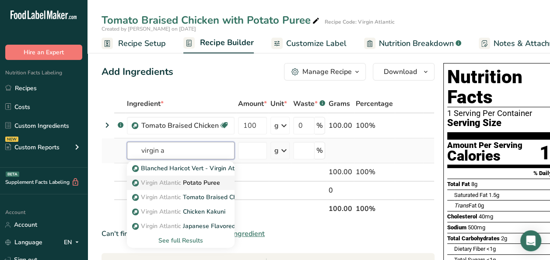
type input "virgin a"
click at [183, 186] on p "Virgin Atlantic Potato Puree" at bounding box center [177, 182] width 86 height 9
type input "Potato Puree"
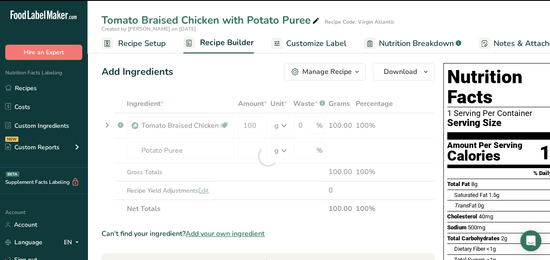
type input "0"
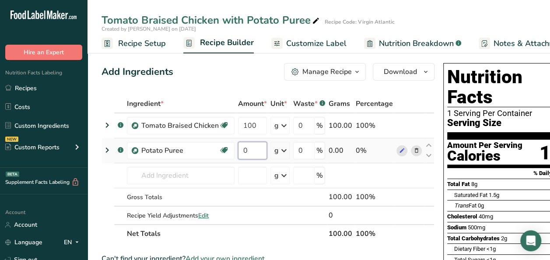
click at [251, 147] on input "0" at bounding box center [252, 151] width 29 height 18
type input "70"
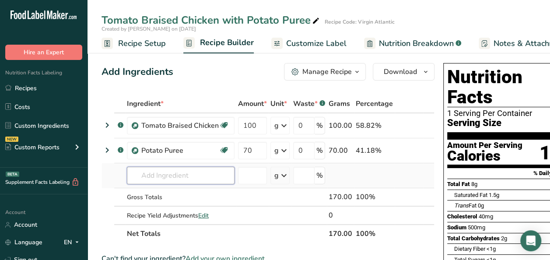
click at [173, 176] on div "Ingredient * Amount * Unit * Waste * .a-a{fill:#347362;}.b-a{fill:#fff;} Grams …" at bounding box center [268, 169] width 333 height 148
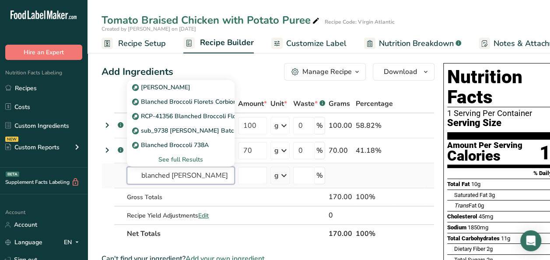
type input "blanched broccolo"
click at [189, 155] on div "See full Results" at bounding box center [181, 159] width 94 height 9
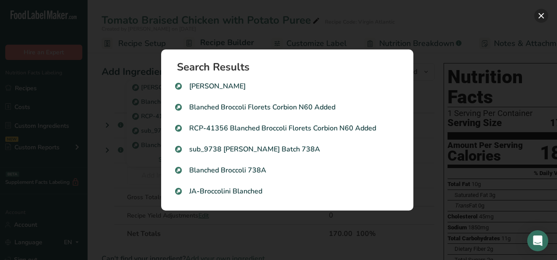
click at [536, 17] on button "Search results modal" at bounding box center [541, 16] width 14 height 14
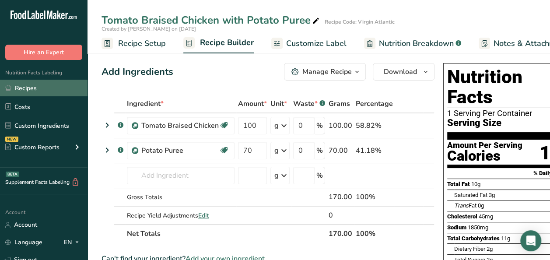
click at [32, 91] on link "Recipes" at bounding box center [44, 88] width 88 height 17
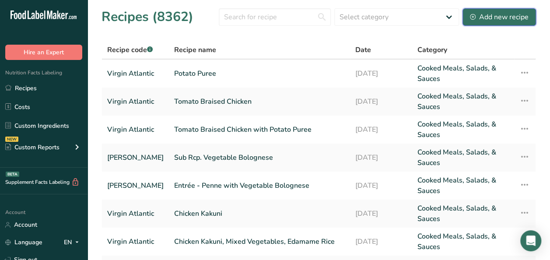
click at [488, 15] on div "Add new recipe" at bounding box center [499, 17] width 59 height 11
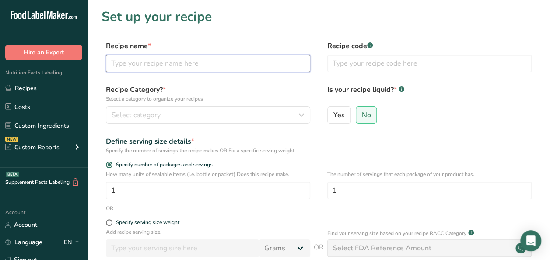
paste input "Blanched Broccoli with Olive Oil"
type input "Blanched Broccoli with Olive Oil"
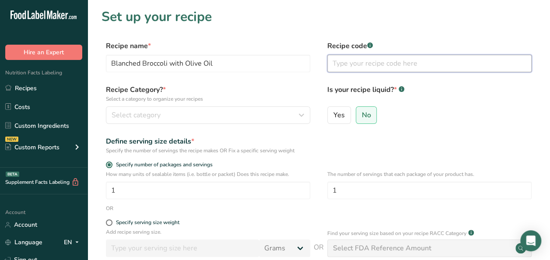
click at [350, 65] on input "text" at bounding box center [429, 64] width 204 height 18
type input "Virgin Atlantic"
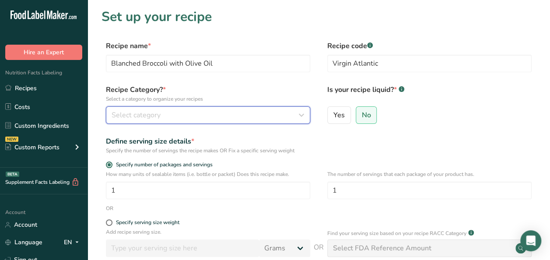
click at [190, 114] on div "Select category" at bounding box center [206, 115] width 188 height 11
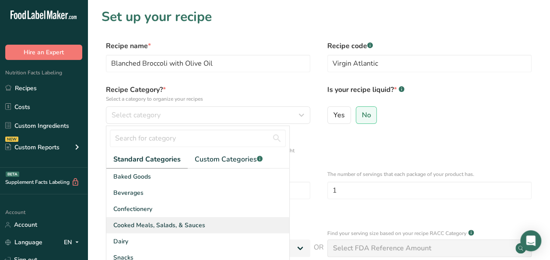
click at [148, 227] on span "Cooked Meals, Salads, & Sauces" at bounding box center [159, 225] width 92 height 9
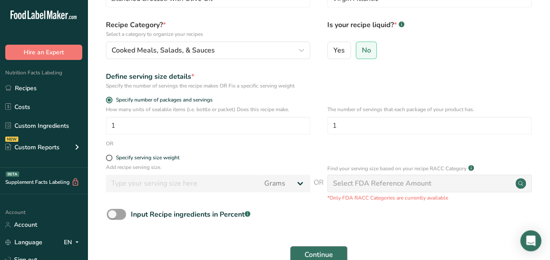
scroll to position [133, 0]
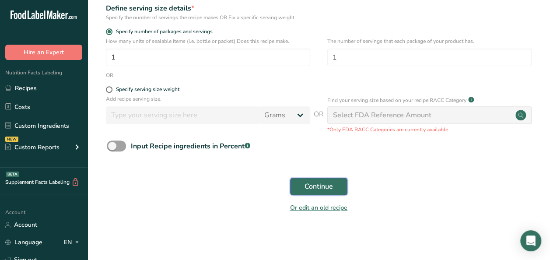
click at [322, 190] on span "Continue" at bounding box center [319, 186] width 28 height 11
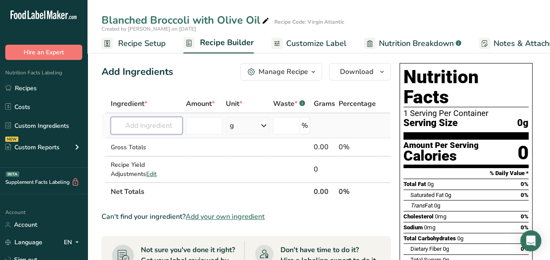
click at [154, 125] on input "text" at bounding box center [147, 126] width 72 height 18
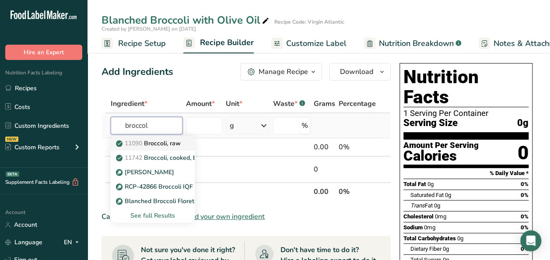
type input "broccol"
click at [153, 139] on p "11090 Broccoli, raw" at bounding box center [149, 143] width 63 height 9
type input "Broccoli, raw"
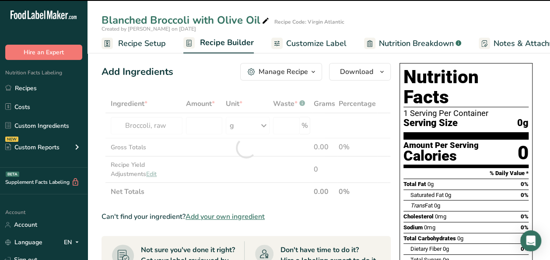
type input "0"
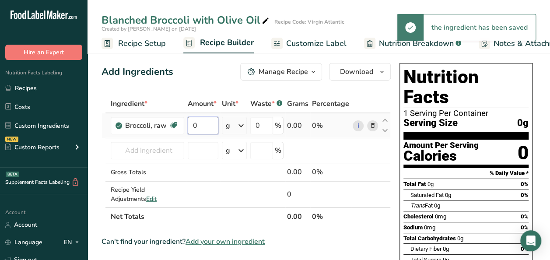
click at [216, 128] on input "0" at bounding box center [203, 126] width 31 height 18
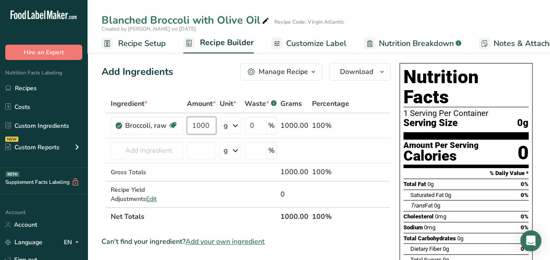
type input "1000"
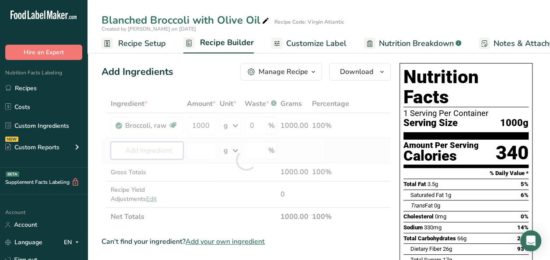
click at [133, 149] on div "Ingredient * Amount * Unit * Waste * .a-a{fill:#347362;}.b-a{fill:#fff;} Grams …" at bounding box center [246, 160] width 289 height 131
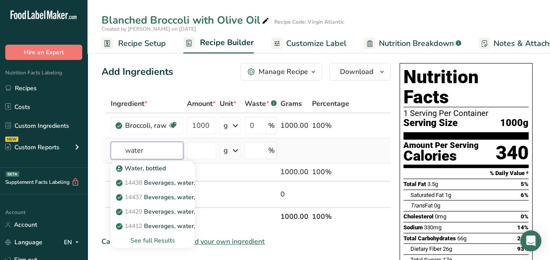
type input "water"
click at [147, 241] on div "See full Results" at bounding box center [153, 240] width 70 height 9
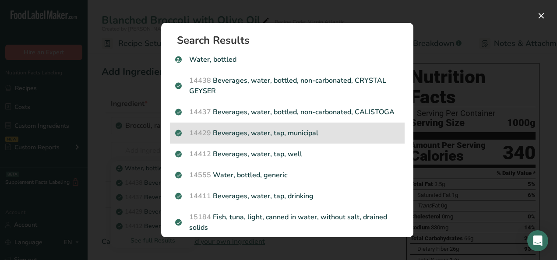
click at [294, 138] on p "14429 Beverages, water, tap, municipal" at bounding box center [287, 133] width 224 height 11
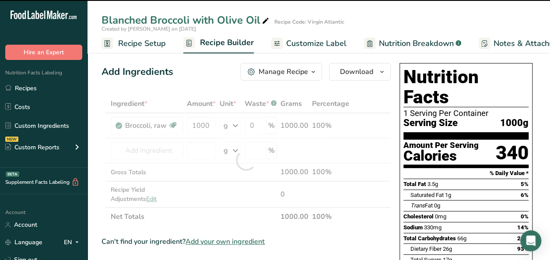
type input "0"
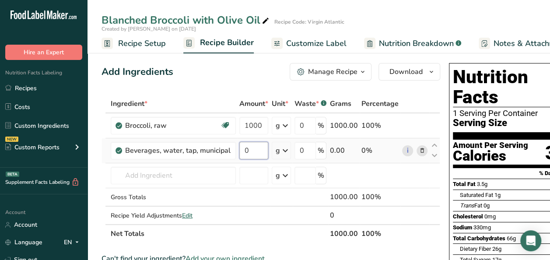
click at [252, 150] on input "0" at bounding box center [253, 151] width 29 height 18
type input "1500"
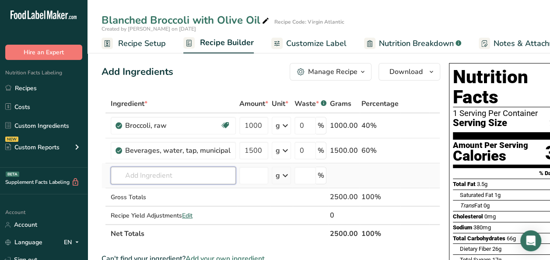
click at [158, 171] on div "Ingredient * Amount * Unit * Waste * .a-a{fill:#347362;}.b-a{fill:#fff;} Grams …" at bounding box center [271, 169] width 339 height 148
click at [134, 172] on input "text" at bounding box center [173, 176] width 125 height 18
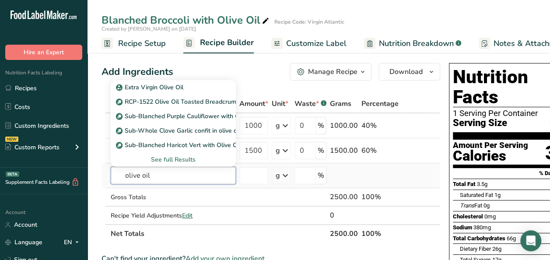
type input "olive oil"
click at [162, 160] on div "See full Results" at bounding box center [173, 159] width 111 height 9
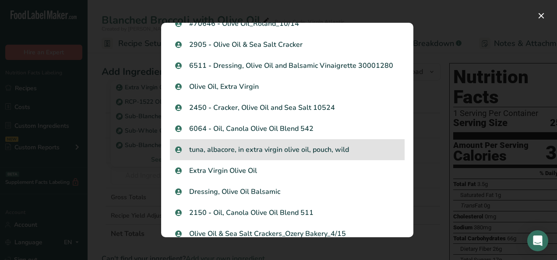
scroll to position [700, 0]
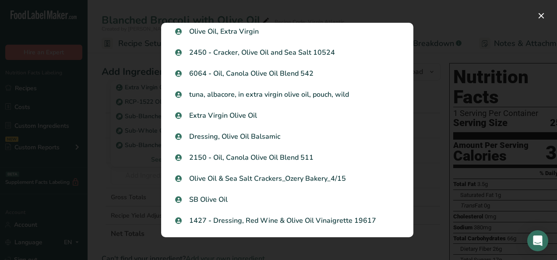
click at [277, 147] on div "2150 - Oil, Canola Olive Oil Blend 511" at bounding box center [287, 157] width 235 height 21
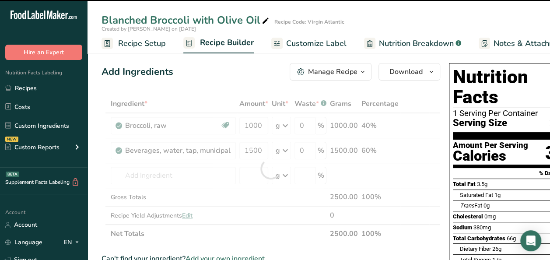
type input "0"
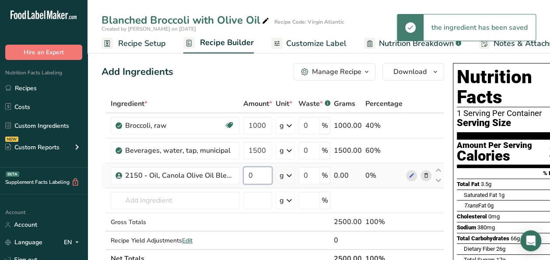
click at [261, 177] on input "0" at bounding box center [257, 176] width 29 height 18
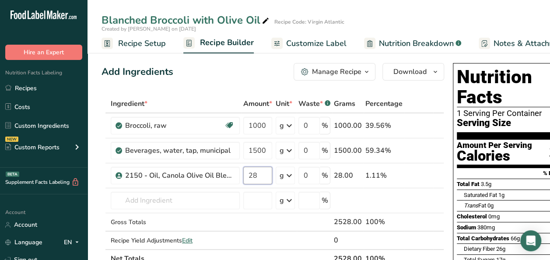
type input "28"
click at [153, 204] on div "Ingredient * Amount * Unit * Waste * .a-a{fill:#347362;}.b-a{fill:#fff;} Grams …" at bounding box center [273, 181] width 343 height 173
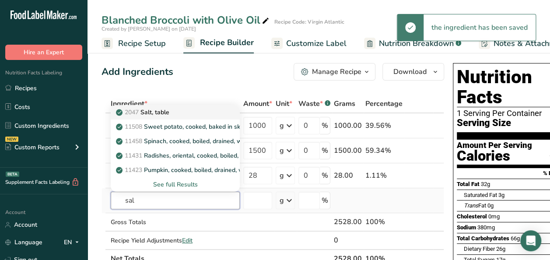
type input "sal"
click at [163, 109] on p "2047 Salt, table" at bounding box center [144, 112] width 52 height 9
type input "Salt, table"
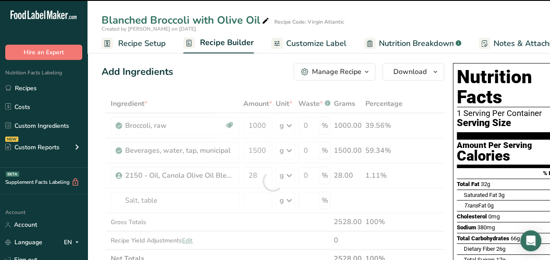
type input "0"
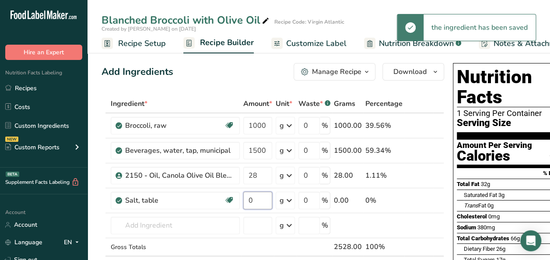
click at [260, 195] on input "0" at bounding box center [257, 201] width 29 height 18
type input "8"
click at [182, 225] on div "Ingredient * Amount * Unit * Waste * .a-a{fill:#347362;}.b-a{fill:#fff;} Grams …" at bounding box center [273, 194] width 343 height 198
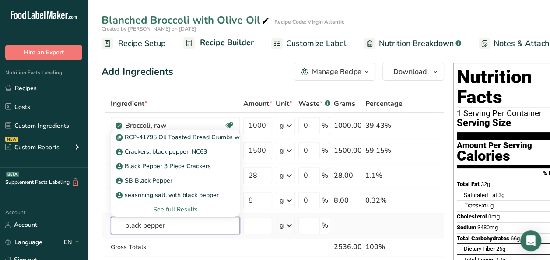
type input "black pepper"
click at [183, 207] on div "See full Results" at bounding box center [175, 209] width 115 height 9
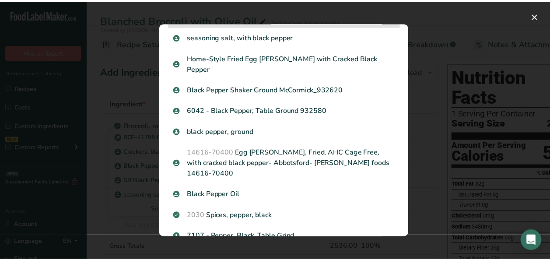
scroll to position [131, 0]
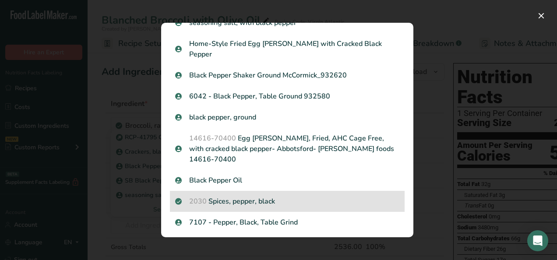
click at [242, 191] on div "2030 Spices, pepper, black" at bounding box center [287, 201] width 235 height 21
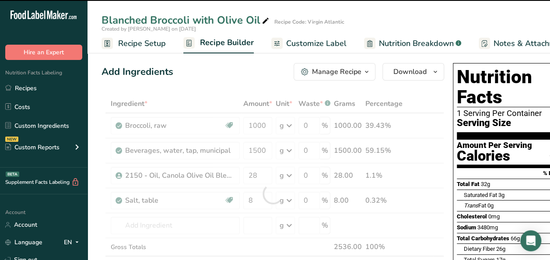
type input "0"
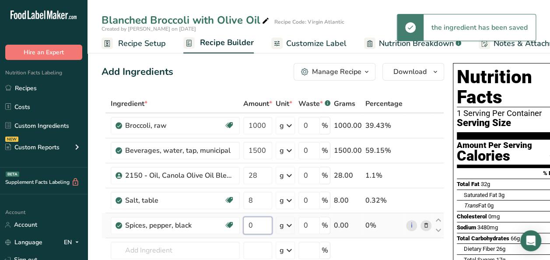
click at [265, 224] on input "0" at bounding box center [257, 226] width 29 height 18
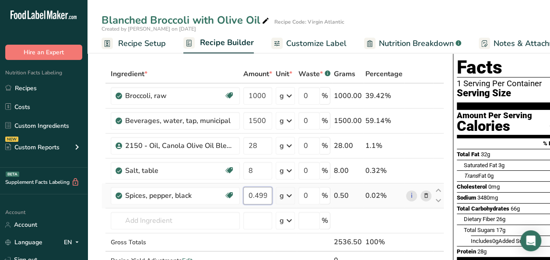
scroll to position [44, 0]
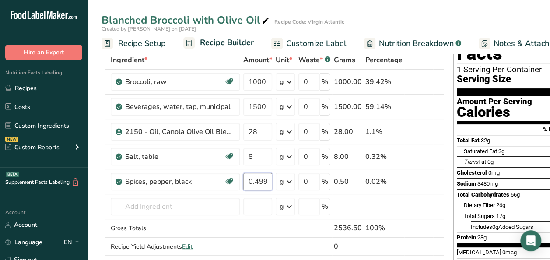
type input "0.499999"
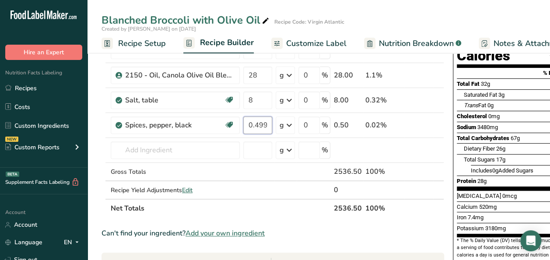
scroll to position [175, 0]
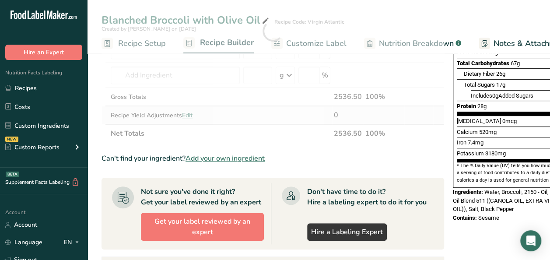
click at [186, 114] on div "Ingredient * Amount * Unit * Waste * .a-a{fill:#347362;}.b-a{fill:#fff;} Grams …" at bounding box center [273, 30] width 343 height 223
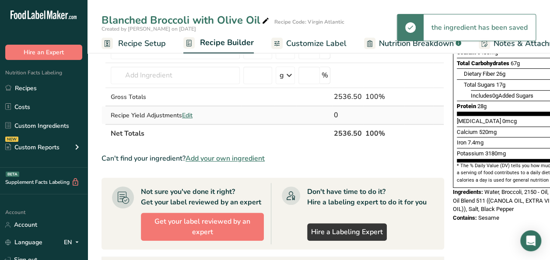
click at [187, 112] on span "Edit" at bounding box center [187, 115] width 11 height 8
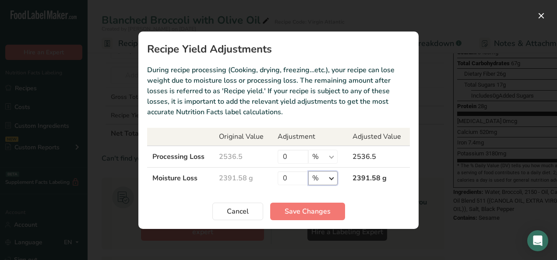
click at [328, 176] on select "% g kg mg mcg lb oz" at bounding box center [322, 178] width 29 height 14
select select "0"
click at [308, 171] on select "% g kg mg mcg lb oz" at bounding box center [322, 178] width 29 height 14
click at [294, 175] on input "0" at bounding box center [292, 178] width 31 height 14
type input "1627"
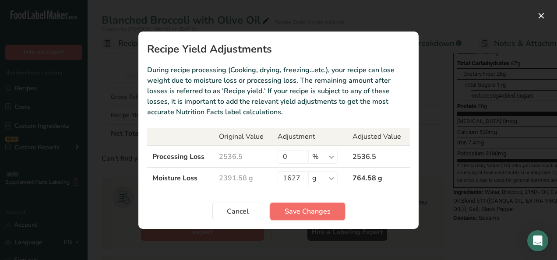
click at [295, 209] on span "Save Changes" at bounding box center [307, 211] width 46 height 11
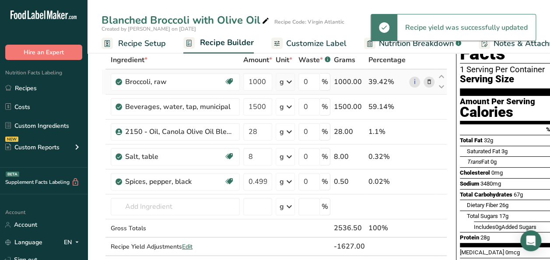
scroll to position [0, 0]
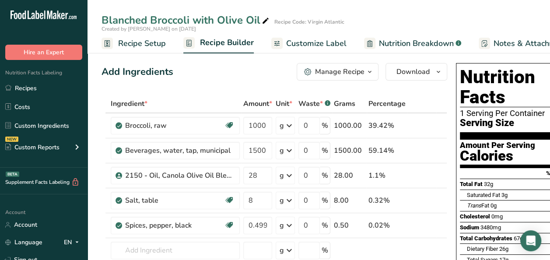
click at [366, 72] on icon "button" at bounding box center [369, 72] width 7 height 11
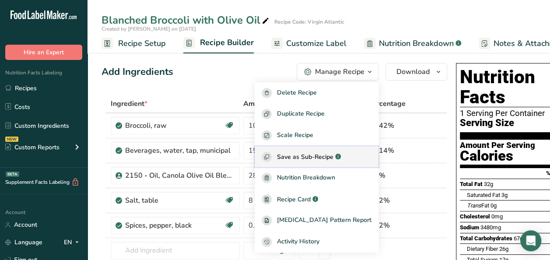
click at [324, 157] on span "Save as Sub-Recipe" at bounding box center [305, 156] width 56 height 9
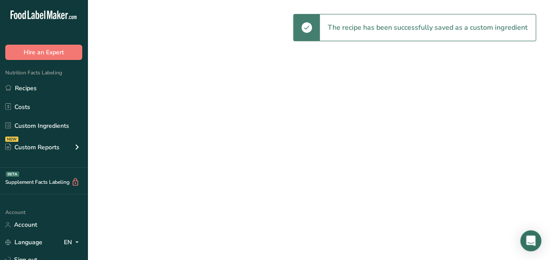
select select "30"
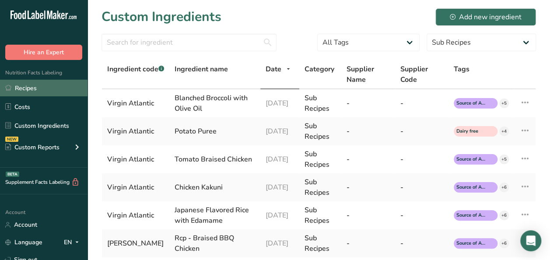
click at [31, 84] on link "Recipes" at bounding box center [44, 88] width 88 height 17
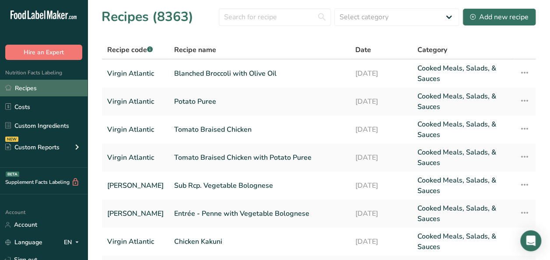
click at [26, 91] on link "Recipes" at bounding box center [44, 88] width 88 height 17
click at [66, 89] on link "Recipes" at bounding box center [44, 88] width 88 height 17
click at [239, 163] on link "Tomato Braised Chicken with Potato Puree" at bounding box center [259, 157] width 171 height 21
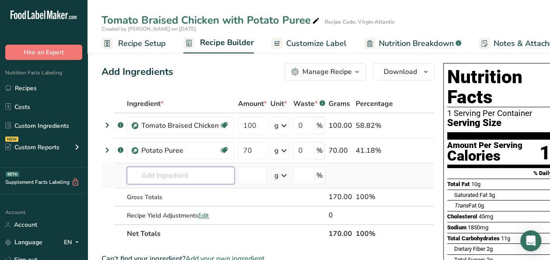
click at [145, 170] on input "text" at bounding box center [181, 176] width 108 height 18
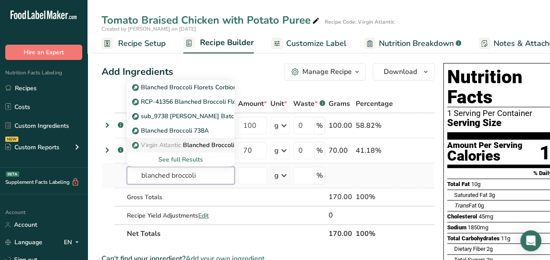
type input "blanched broccoli"
click at [193, 143] on p "Virgin Atlantic Blanched Broccoli with Olive Oil" at bounding box center [204, 144] width 140 height 9
type input "Blanched Broccoli with Olive Oil"
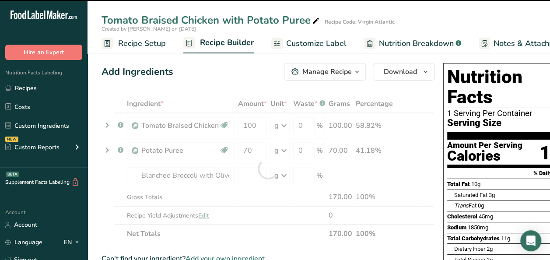
type input "0"
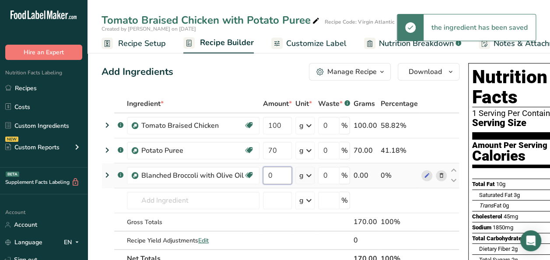
click at [273, 175] on input "0" at bounding box center [277, 176] width 29 height 18
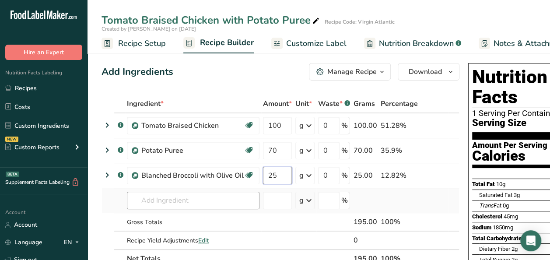
type input "25"
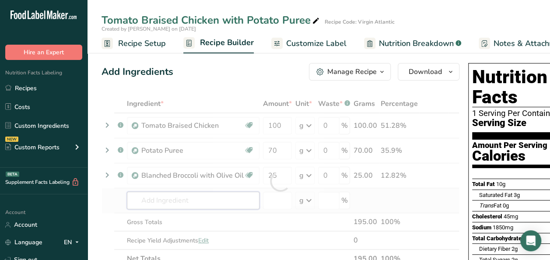
click at [198, 198] on div "Ingredient * Amount * Unit * Waste * .a-a{fill:#347362;}.b-a{fill:#fff;} Grams …" at bounding box center [281, 181] width 358 height 173
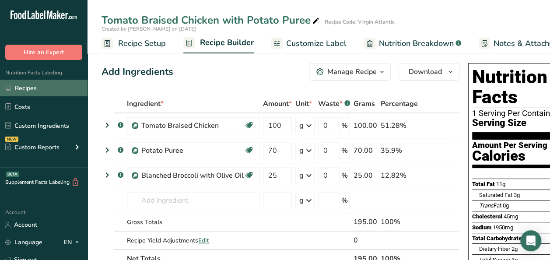
click at [44, 84] on link "Recipes" at bounding box center [44, 88] width 88 height 17
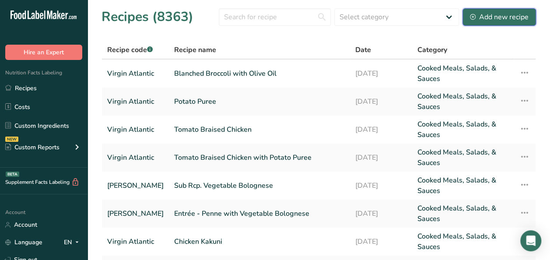
click at [508, 13] on div "Add new recipe" at bounding box center [499, 17] width 59 height 11
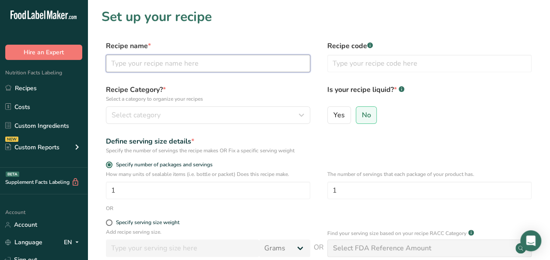
paste input "Blanched Baby Carrot with Olive Oil"
type input "Blanched Baby Carrot with Olive Oil"
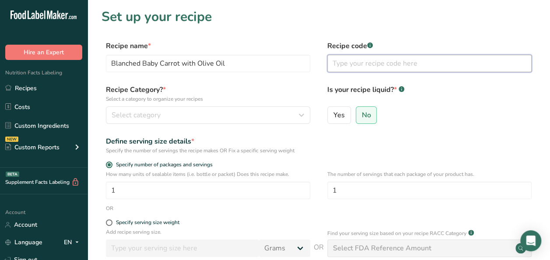
click at [368, 60] on input "text" at bounding box center [429, 64] width 204 height 18
type input "Virgin Atlantic"
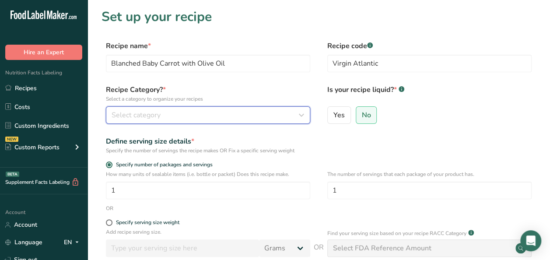
click at [202, 116] on div "Select category" at bounding box center [206, 115] width 188 height 11
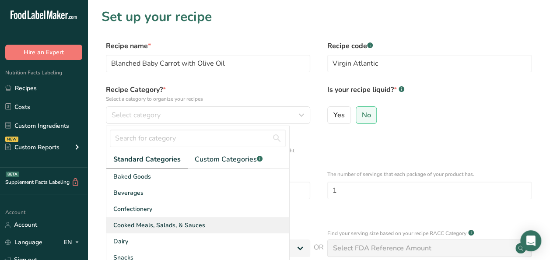
click at [172, 230] on div "Cooked Meals, Salads, & Sauces" at bounding box center [197, 225] width 183 height 16
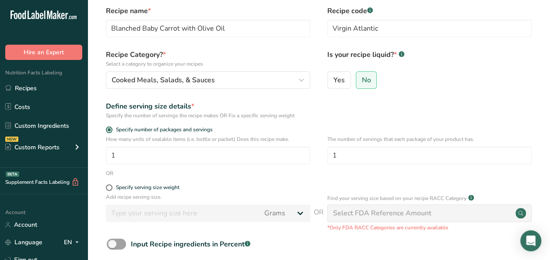
scroll to position [88, 0]
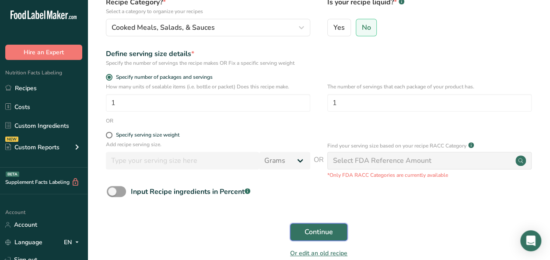
click at [331, 228] on span "Continue" at bounding box center [319, 232] width 28 height 11
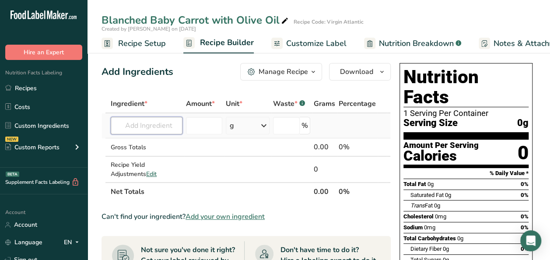
click at [156, 126] on input "text" at bounding box center [147, 126] width 72 height 18
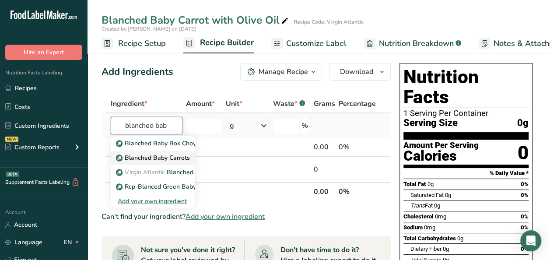
type input "blanched bab"
click at [162, 158] on p "Blanched Baby Carrots" at bounding box center [154, 157] width 72 height 9
type input "Blanched Baby Carrots"
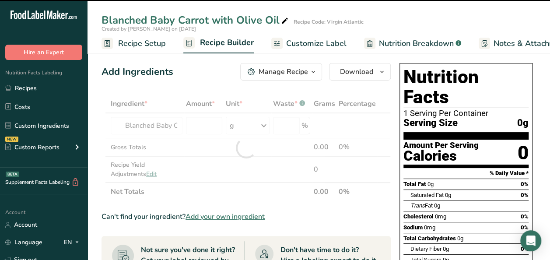
type input "0"
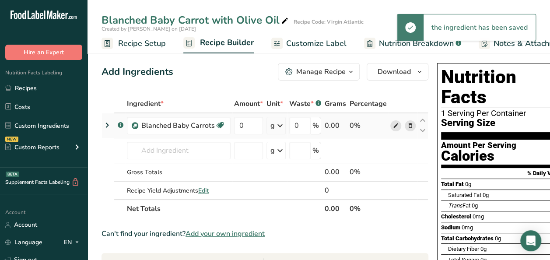
click at [396, 126] on icon at bounding box center [396, 125] width 6 height 9
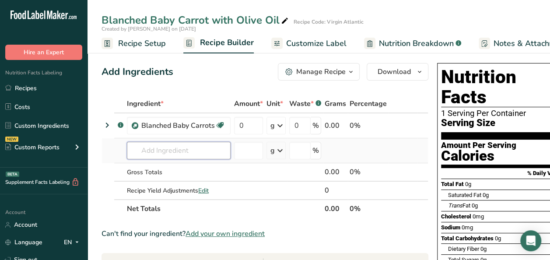
click at [171, 149] on input "text" at bounding box center [179, 151] width 104 height 18
click at [171, 145] on input "text" at bounding box center [179, 151] width 104 height 18
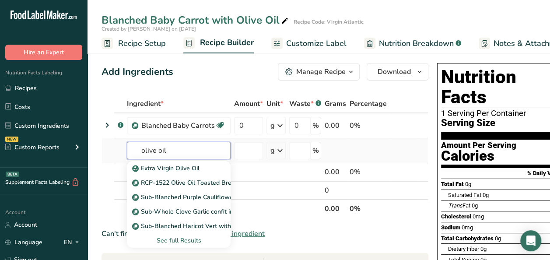
type input "olive oil"
click at [186, 236] on div "See full Results" at bounding box center [179, 240] width 90 height 9
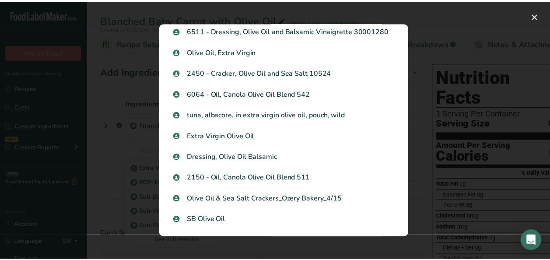
scroll to position [700, 0]
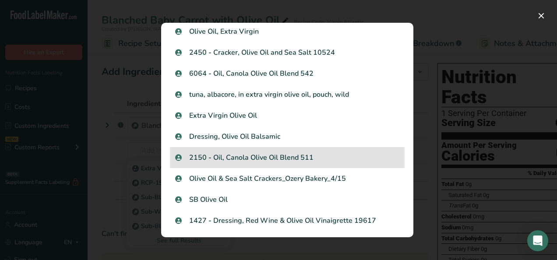
click at [250, 154] on p "2150 - Oil, Canola Olive Oil Blend 511" at bounding box center [287, 157] width 224 height 11
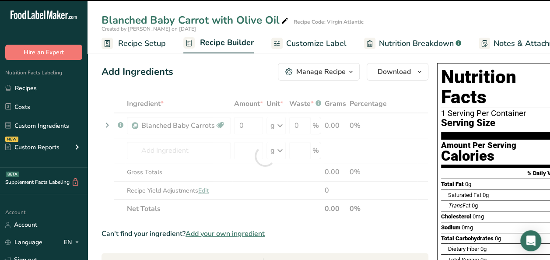
type input "0"
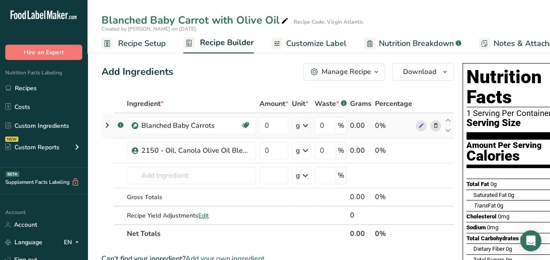
click at [277, 135] on td "0" at bounding box center [274, 125] width 32 height 25
click at [277, 128] on input "0" at bounding box center [274, 126] width 29 height 18
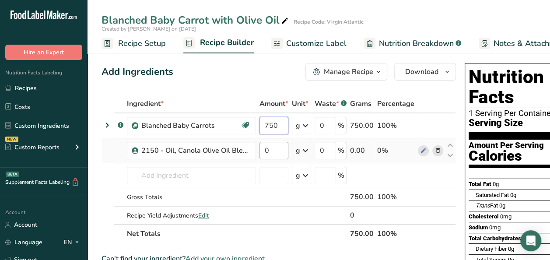
type input "750"
click at [278, 146] on div "Ingredient * Amount * Unit * Waste * .a-a{fill:#347362;}.b-a{fill:#fff;} Grams …" at bounding box center [279, 169] width 354 height 148
type input "30"
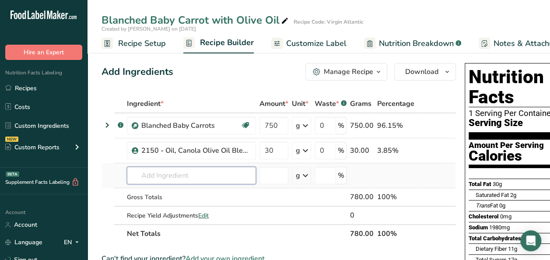
click at [156, 180] on div "Ingredient * Amount * Unit * Waste * .a-a{fill:#347362;}.b-a{fill:#fff;} Grams …" at bounding box center [279, 169] width 354 height 148
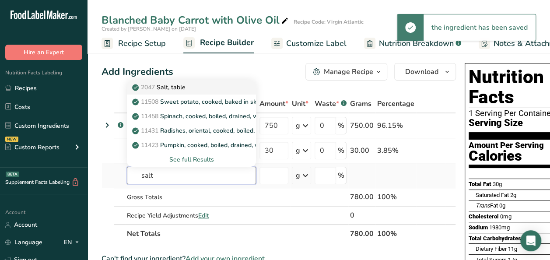
type input "salt"
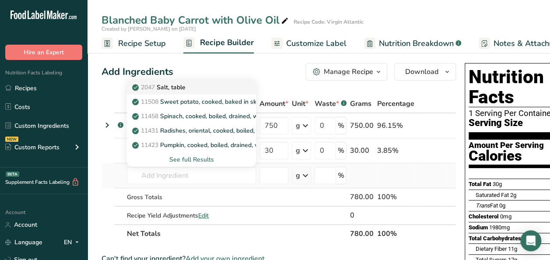
click at [161, 90] on p "2047 Salt, table" at bounding box center [160, 87] width 52 height 9
type input "Salt, table"
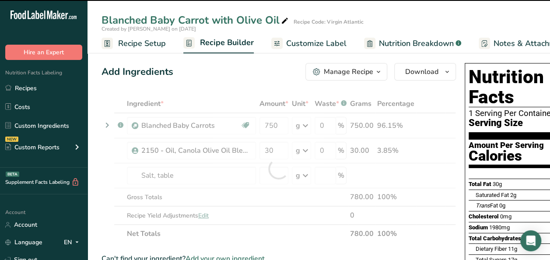
type input "0"
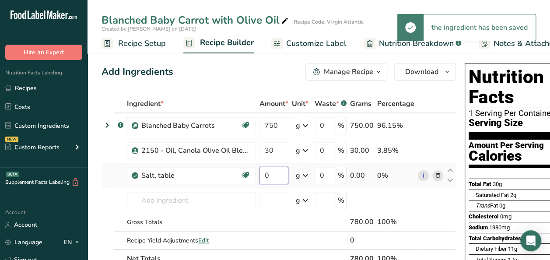
click at [272, 181] on input "0" at bounding box center [274, 176] width 29 height 18
type input "5"
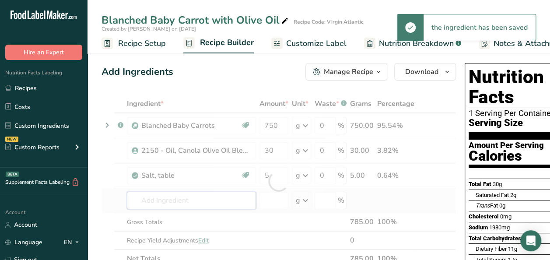
click at [177, 197] on div "Ingredient * Amount * Unit * Waste * .a-a{fill:#347362;}.b-a{fill:#fff;} Grams …" at bounding box center [279, 181] width 354 height 173
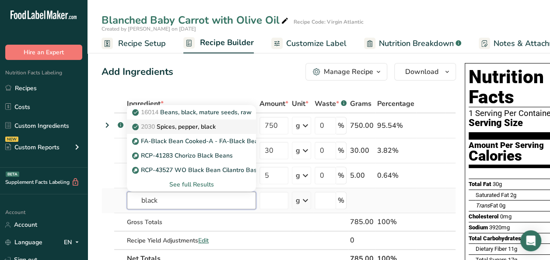
type input "black"
click at [185, 119] on link "2030 Spices, pepper, black" at bounding box center [191, 126] width 129 height 14
type input "Spices, pepper, black"
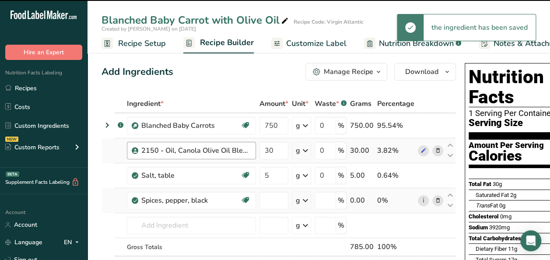
type input "0"
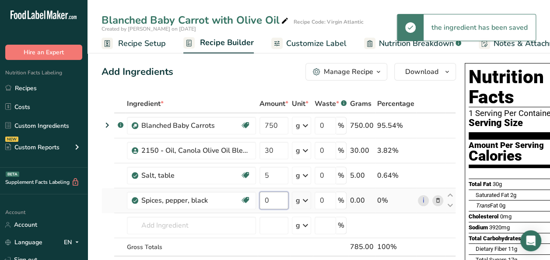
click at [284, 201] on input "0" at bounding box center [274, 201] width 29 height 18
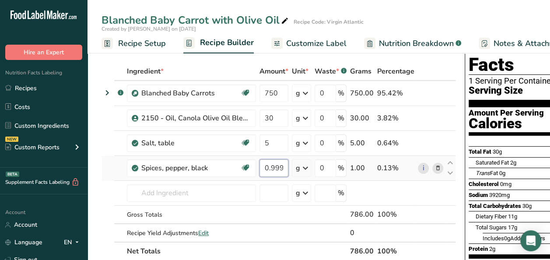
scroll to position [44, 0]
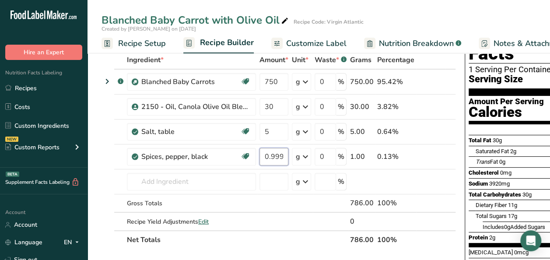
type input "0.999999"
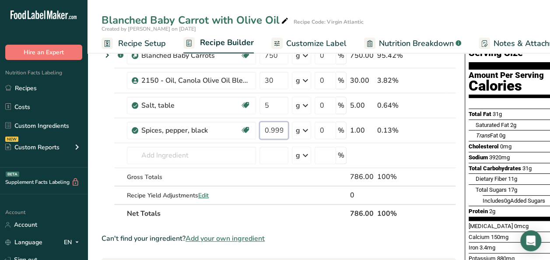
scroll to position [88, 0]
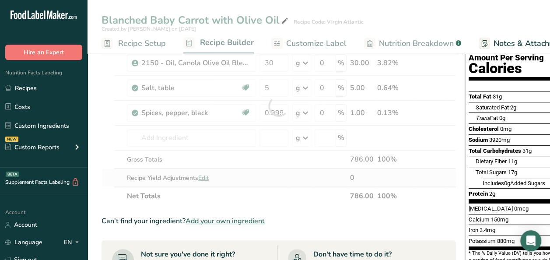
click at [204, 177] on div "Ingredient * Amount * Unit * Waste * .a-a{fill:#347362;}.b-a{fill:#fff;} Grams …" at bounding box center [279, 106] width 354 height 198
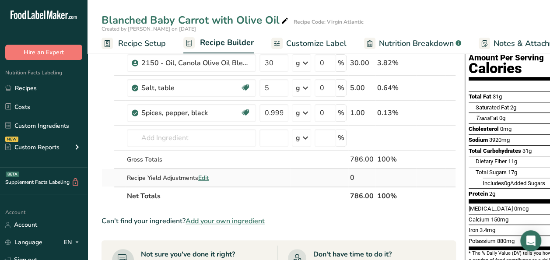
click at [204, 177] on span "Edit" at bounding box center [203, 178] width 11 height 8
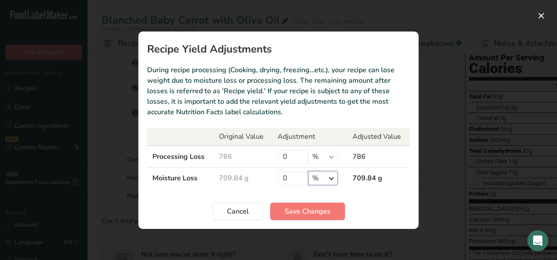
click at [331, 178] on select "% g kg mg mcg lb oz" at bounding box center [322, 178] width 29 height 14
select select "0"
click at [308, 171] on select "% g kg mg mcg lb oz" at bounding box center [322, 178] width 29 height 14
click at [292, 181] on input "0" at bounding box center [292, 178] width 31 height 14
type input "396"
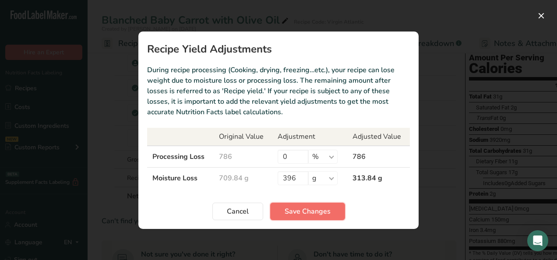
click at [302, 211] on span "Save Changes" at bounding box center [307, 211] width 46 height 11
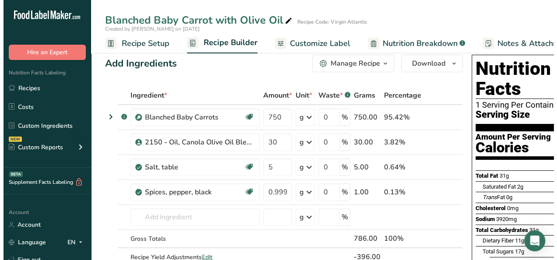
scroll to position [0, 0]
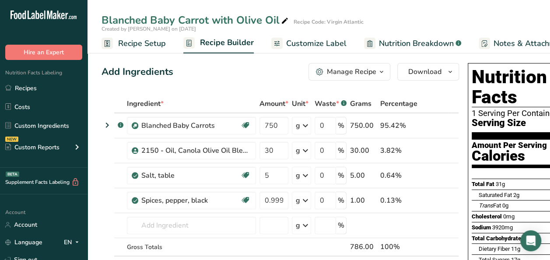
click at [362, 72] on div "Manage Recipe" at bounding box center [351, 72] width 49 height 11
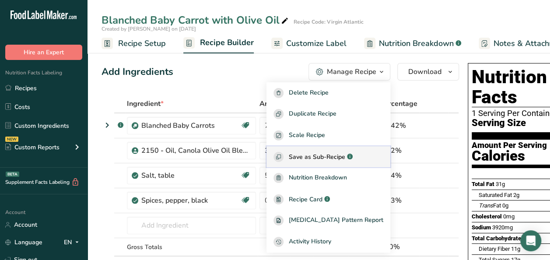
click at [335, 154] on span "Save as Sub-Recipe" at bounding box center [317, 156] width 56 height 9
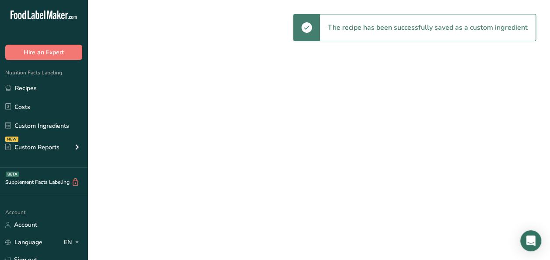
select select "30"
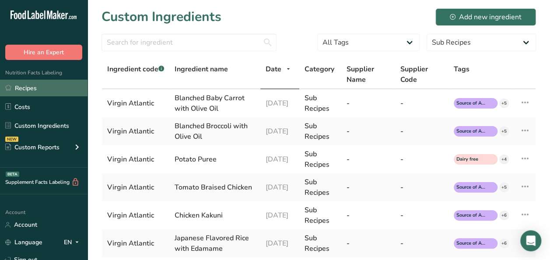
click at [31, 85] on link "Recipes" at bounding box center [44, 88] width 88 height 17
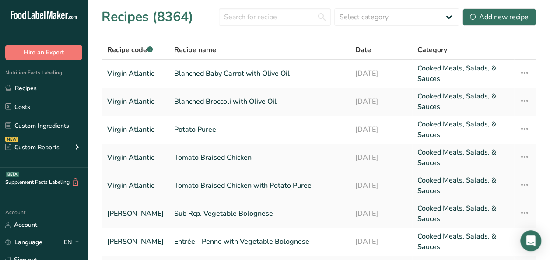
click at [226, 188] on link "Tomato Braised Chicken with Potato Puree" at bounding box center [259, 185] width 171 height 21
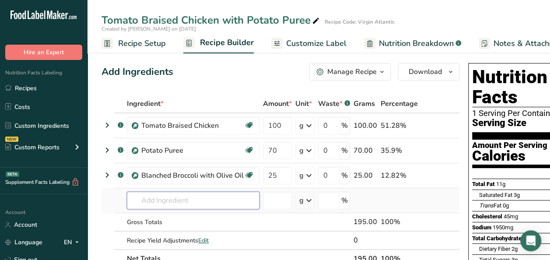
click at [158, 201] on input "text" at bounding box center [193, 201] width 133 height 18
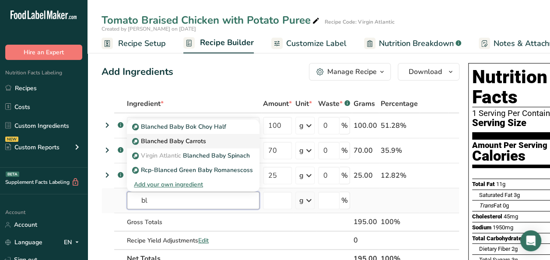
type input "b"
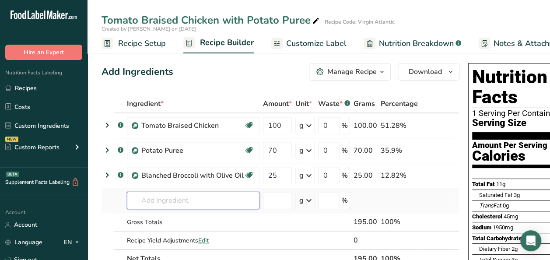
click at [166, 200] on input "text" at bounding box center [193, 201] width 133 height 18
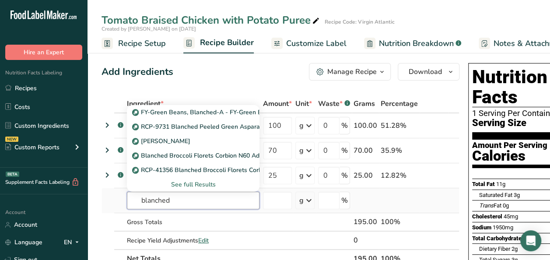
type input "blanched"
click at [194, 186] on div "See full Results" at bounding box center [193, 184] width 119 height 9
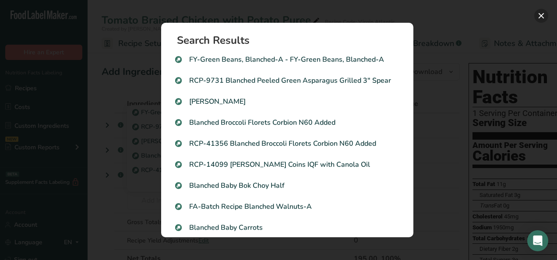
click at [540, 16] on button "Search results modal" at bounding box center [541, 16] width 14 height 14
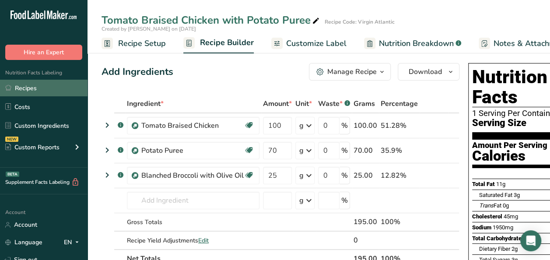
click at [20, 84] on link "Recipes" at bounding box center [44, 88] width 88 height 17
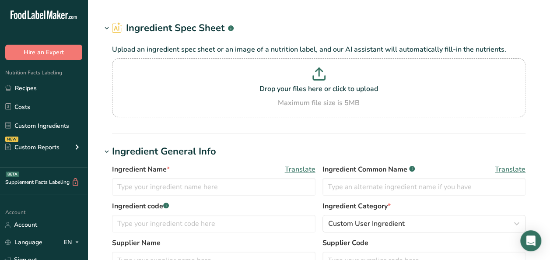
type input "Chicken Broth"
type input "653687"
type input "College Inn"
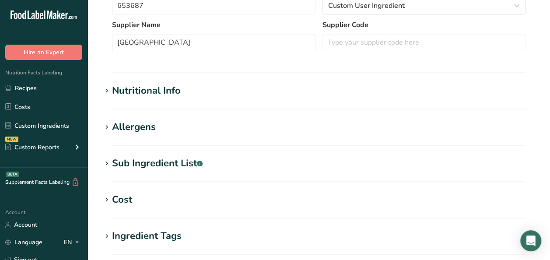
scroll to position [263, 0]
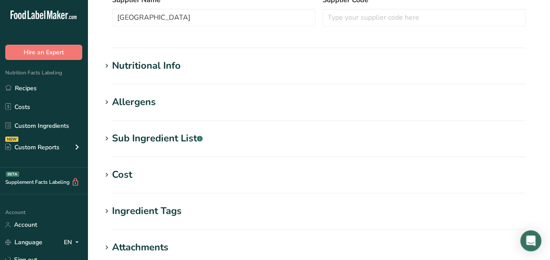
click at [109, 66] on icon at bounding box center [107, 66] width 8 height 12
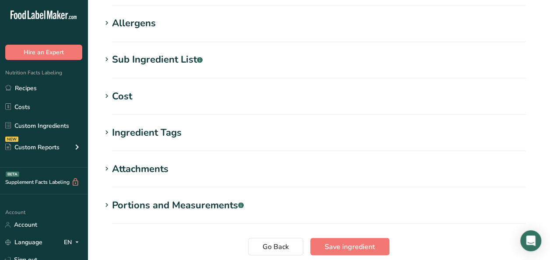
scroll to position [806, 0]
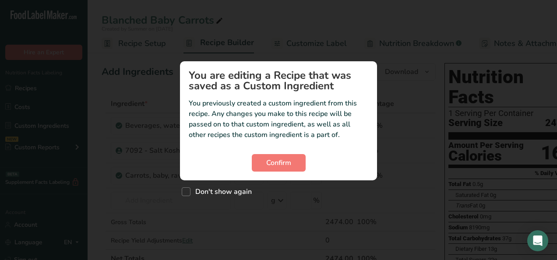
click at [287, 151] on section "You are editing a Recipe that was saved as a Custom Ingredient You previously c…" at bounding box center [278, 120] width 197 height 119
click at [282, 165] on span "Confirm" at bounding box center [278, 163] width 25 height 11
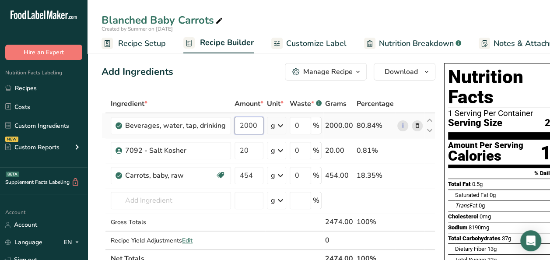
drag, startPoint x: 256, startPoint y: 126, endPoint x: 229, endPoint y: 124, distance: 26.8
click at [229, 124] on tr "Beverages, water, tap, drinking 2000 g Portions 1 fl oz 1 serving 8 fl oz 1 lit…" at bounding box center [268, 125] width 333 height 25
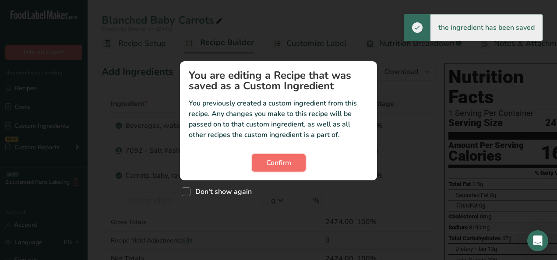
click at [284, 163] on span "Confirm" at bounding box center [278, 163] width 25 height 11
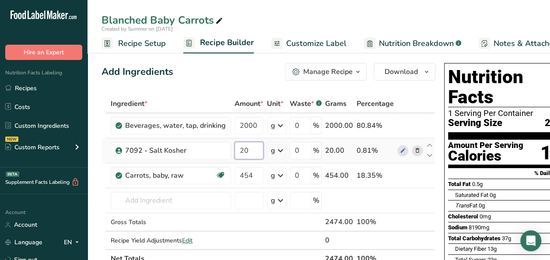
click at [250, 149] on input "20" at bounding box center [249, 151] width 29 height 18
type input "2"
type input "10"
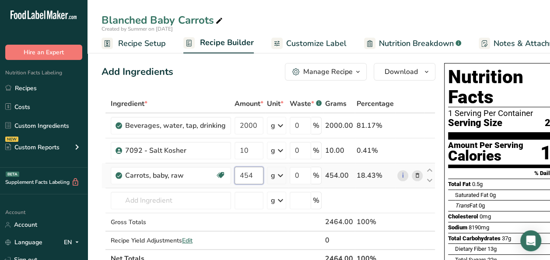
click at [251, 174] on div "Ingredient * Amount * Unit * Waste * .a-a{fill:#347362;}.b-a{fill:#fff;} Grams …" at bounding box center [269, 181] width 334 height 173
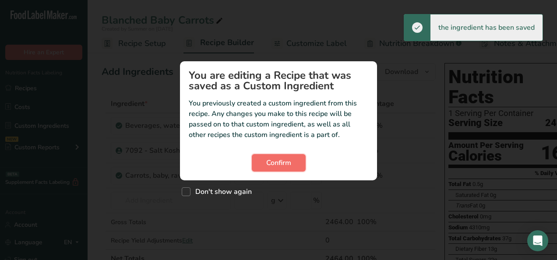
click at [281, 164] on span "Confirm" at bounding box center [278, 163] width 25 height 11
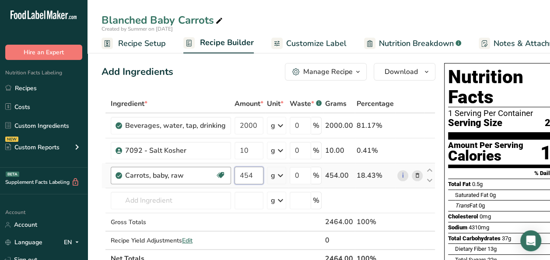
drag, startPoint x: 256, startPoint y: 173, endPoint x: 227, endPoint y: 172, distance: 29.8
click at [227, 172] on tr "Carrots, baby, raw Source of Antioxidants Dairy free Gluten free Vegan Vegetari…" at bounding box center [268, 175] width 333 height 25
type input "850"
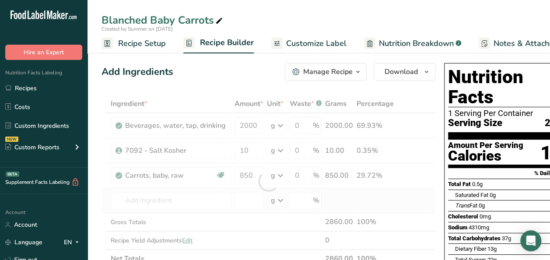
click at [359, 199] on div "Ingredient * Amount * Unit * Waste * .a-a{fill:#347362;}.b-a{fill:#fff;} Grams …" at bounding box center [269, 181] width 334 height 173
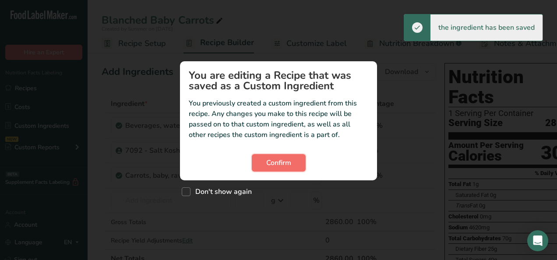
click at [280, 166] on span "Confirm" at bounding box center [278, 163] width 25 height 11
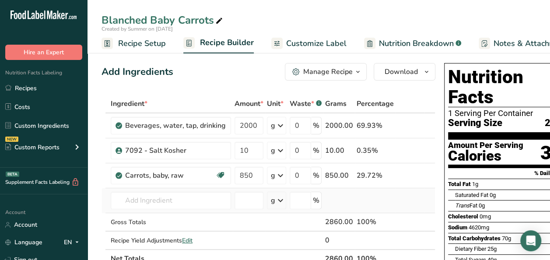
scroll to position [44, 0]
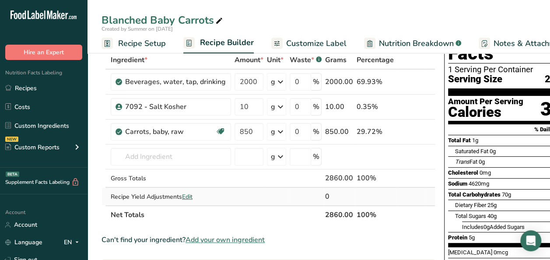
click at [187, 197] on span "Edit" at bounding box center [187, 197] width 11 height 8
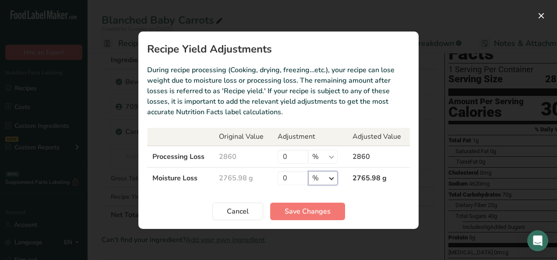
click at [327, 176] on select "% g kg mg mcg lb oz" at bounding box center [322, 178] width 29 height 14
select select "0"
click at [308, 171] on select "% g kg mg mcg lb oz" at bounding box center [322, 178] width 29 height 14
click at [288, 175] on input "0" at bounding box center [292, 178] width 31 height 14
type input "1110"
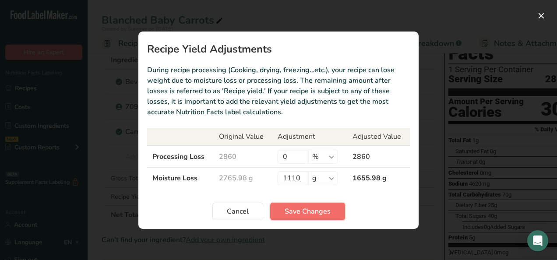
click at [314, 211] on span "Save Changes" at bounding box center [307, 211] width 46 height 11
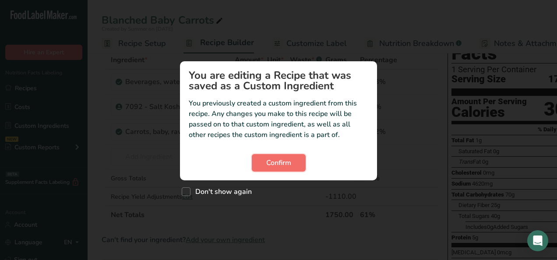
click at [287, 161] on span "Confirm" at bounding box center [278, 163] width 25 height 11
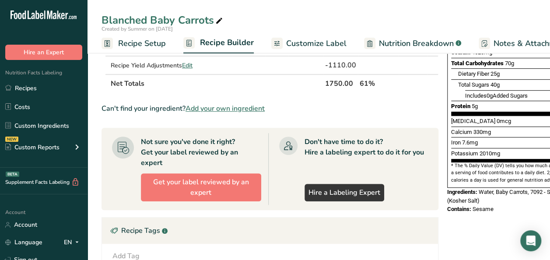
scroll to position [0, 0]
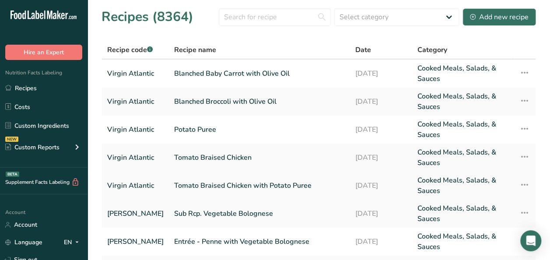
click at [192, 186] on link "Tomato Braised Chicken with Potato Puree" at bounding box center [259, 185] width 171 height 21
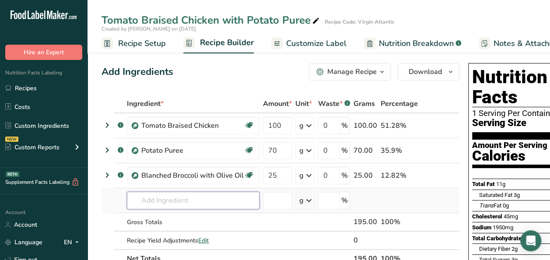
click at [157, 201] on input "text" at bounding box center [193, 201] width 133 height 18
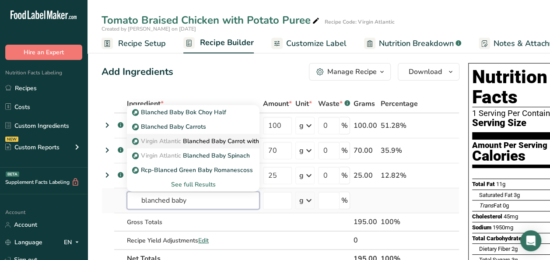
type input "blanched baby"
click at [181, 142] on span "Virgin Atlantic" at bounding box center [161, 141] width 40 height 8
type input "Blanched Baby Carrot with Olive Oil"
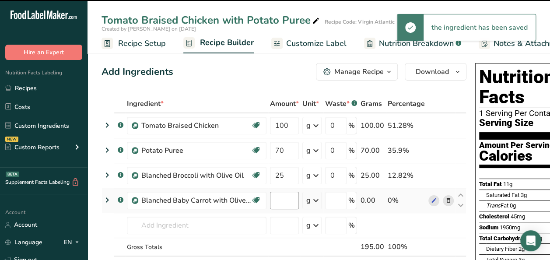
type input "0"
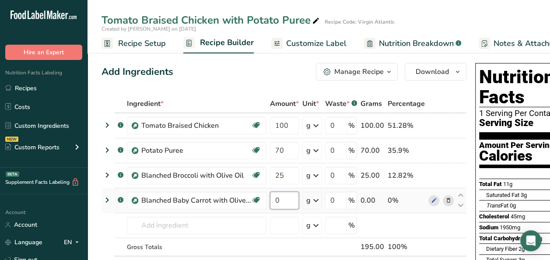
click at [276, 201] on input "0" at bounding box center [284, 201] width 29 height 18
type input "25"
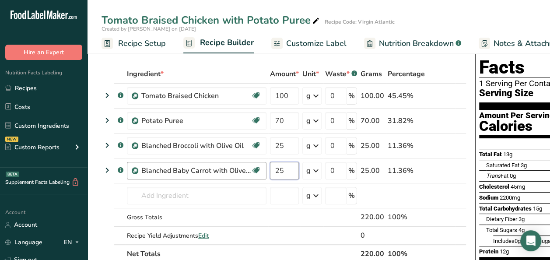
scroll to position [44, 0]
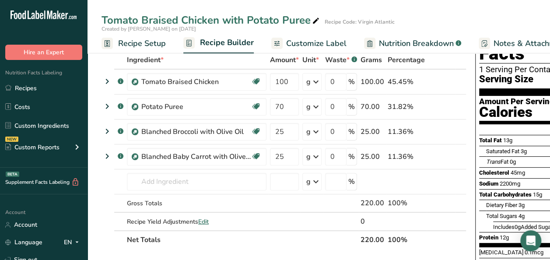
drag, startPoint x: 46, startPoint y: 85, endPoint x: 129, endPoint y: 11, distance: 110.7
click at [46, 85] on link "Recipes" at bounding box center [44, 88] width 88 height 17
